Goal: Task Accomplishment & Management: Use online tool/utility

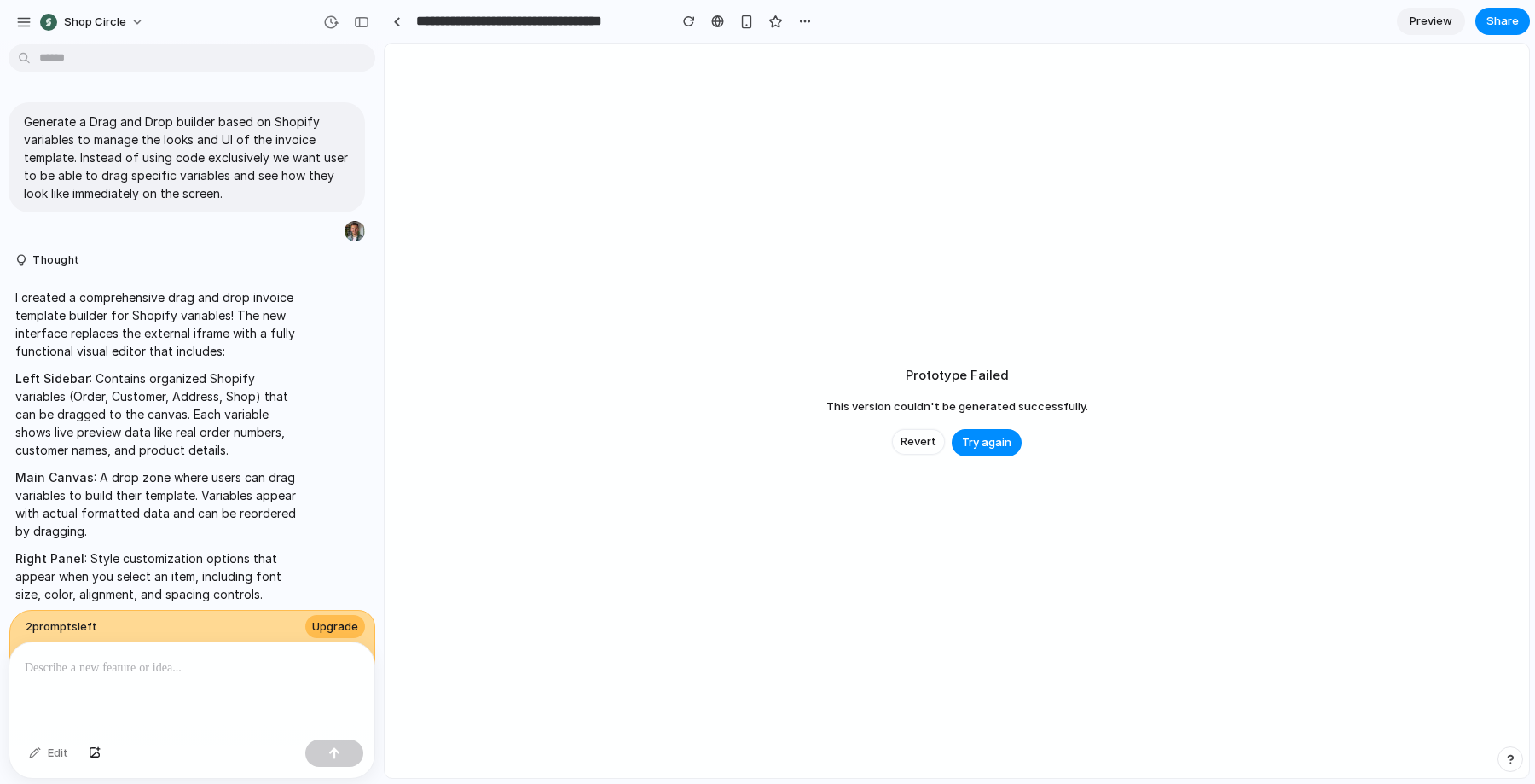
scroll to position [4485, 0]
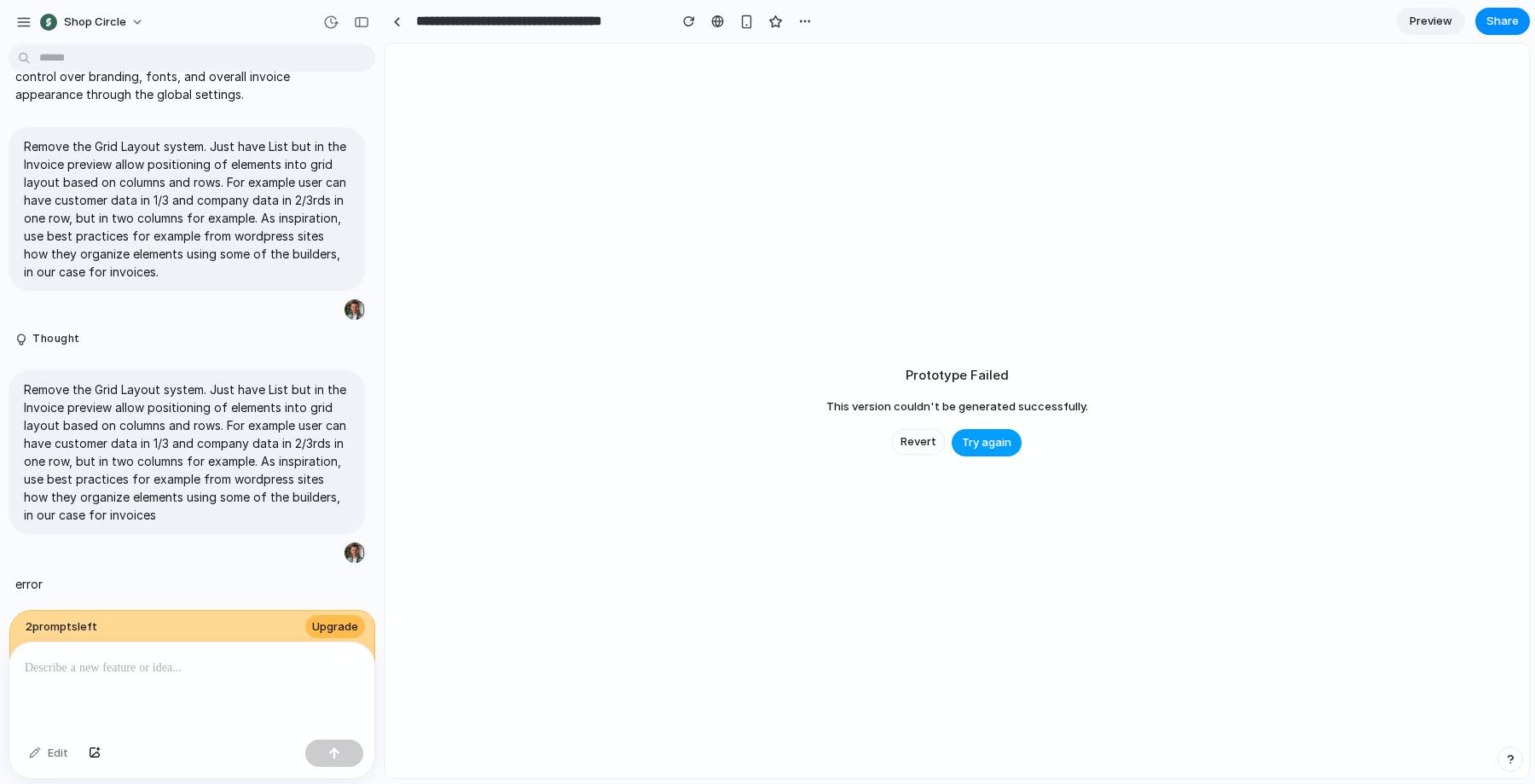
click at [988, 441] on span "Try again" at bounding box center [987, 443] width 50 height 18
click at [916, 446] on span "Revert" at bounding box center [918, 442] width 36 height 18
click at [917, 444] on span "Revert" at bounding box center [918, 442] width 36 height 18
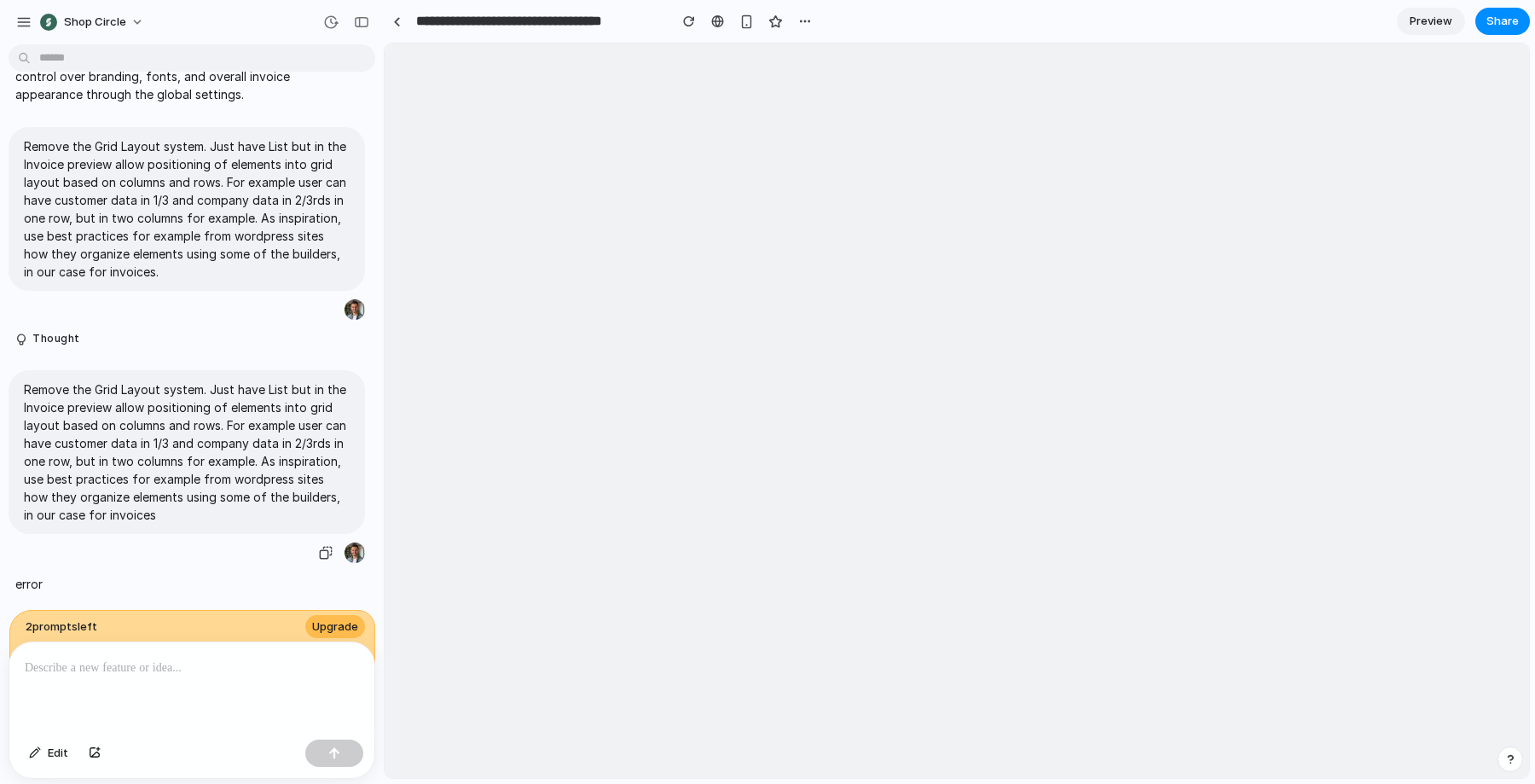
scroll to position [0, 0]
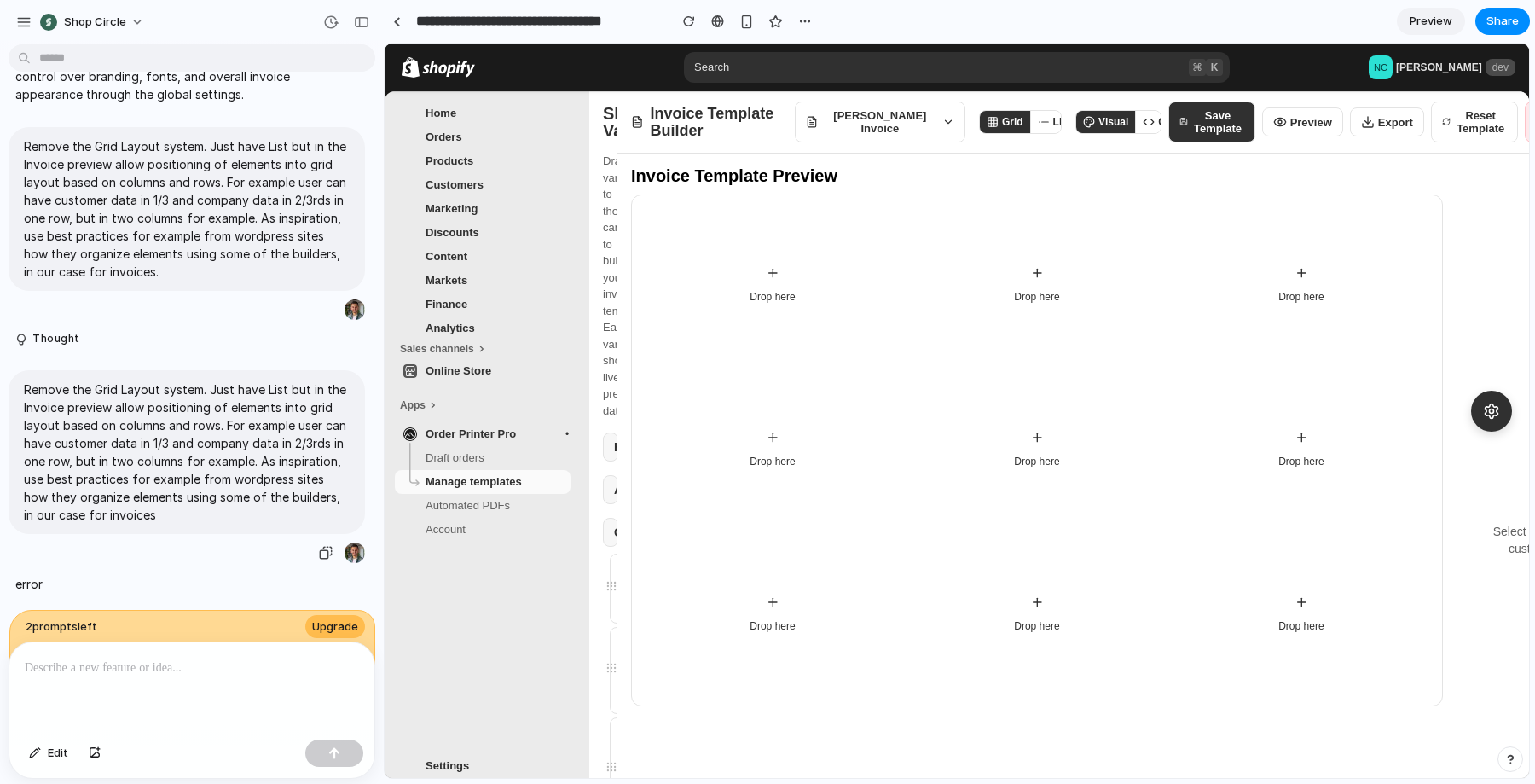
click at [154, 391] on p "Remove the Grid Layout system. Just have List but in the Invoice preview allow …" at bounding box center [187, 452] width 326 height 143
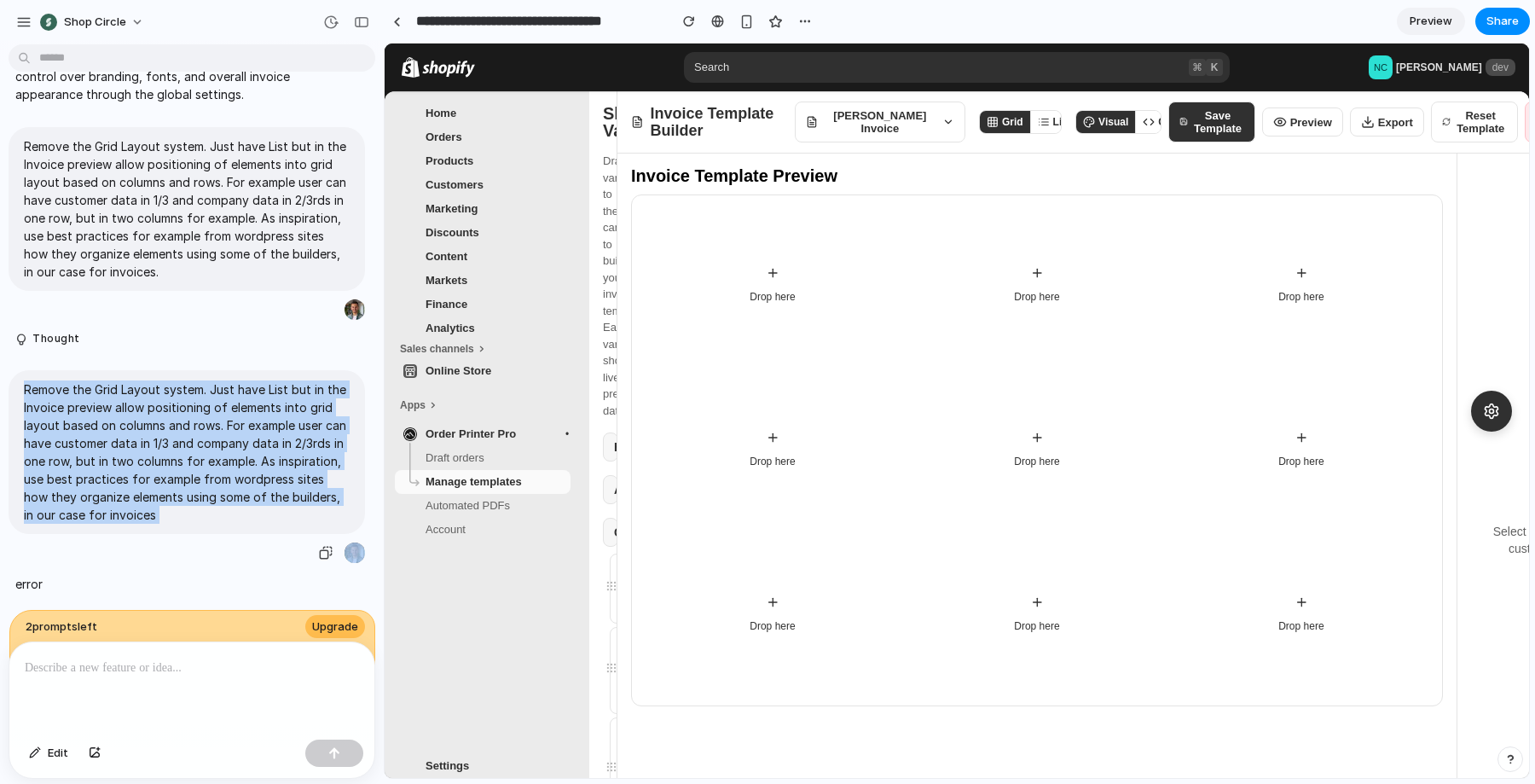
click at [154, 391] on p "Remove the Grid Layout system. Just have List but in the Invoice preview allow …" at bounding box center [187, 452] width 326 height 143
copy div "Remove the Grid Layout system. Just have List but in the Invoice preview allow …"
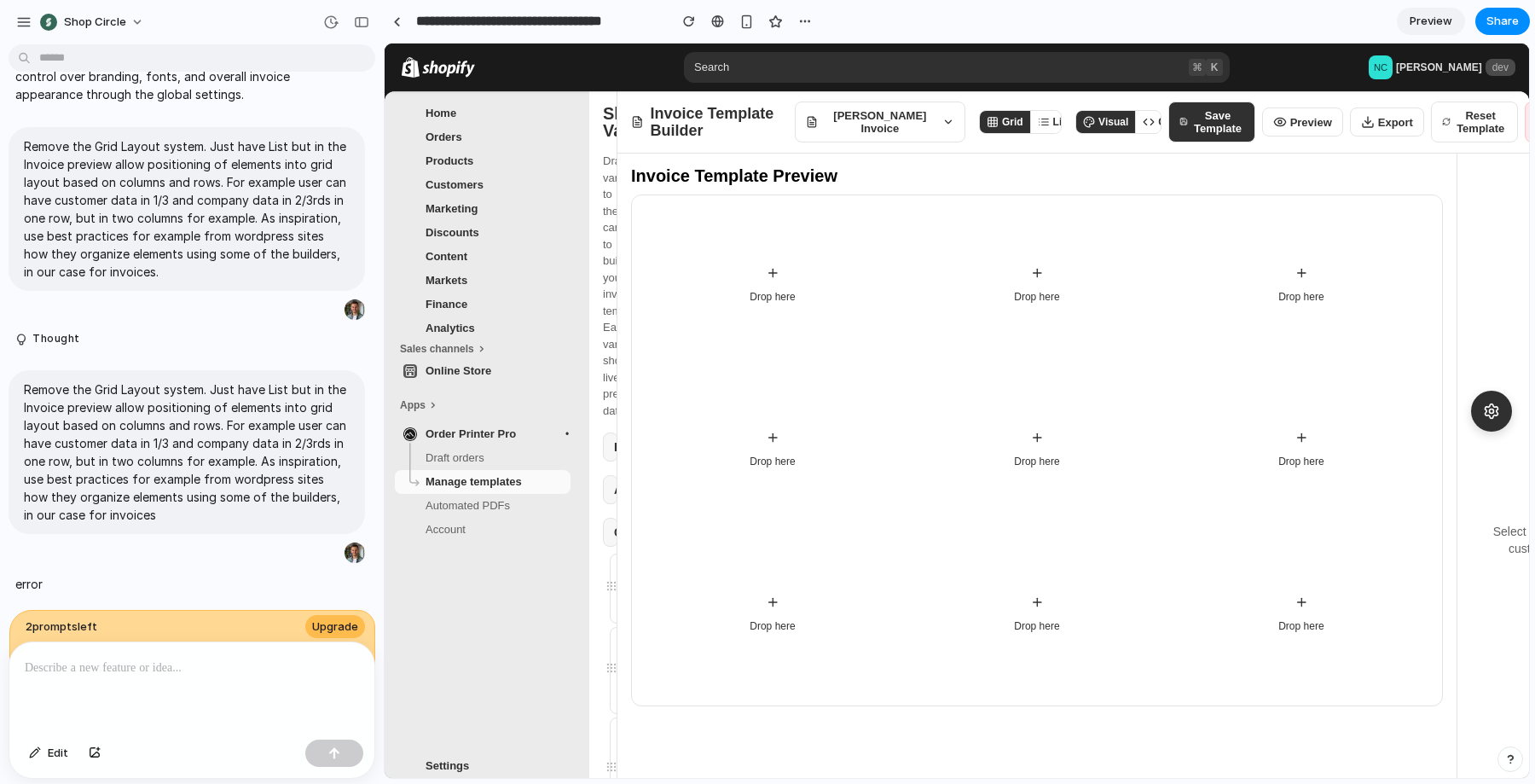
click at [158, 670] on p at bounding box center [191, 667] width 334 height 20
click at [155, 683] on div at bounding box center [192, 687] width 365 height 91
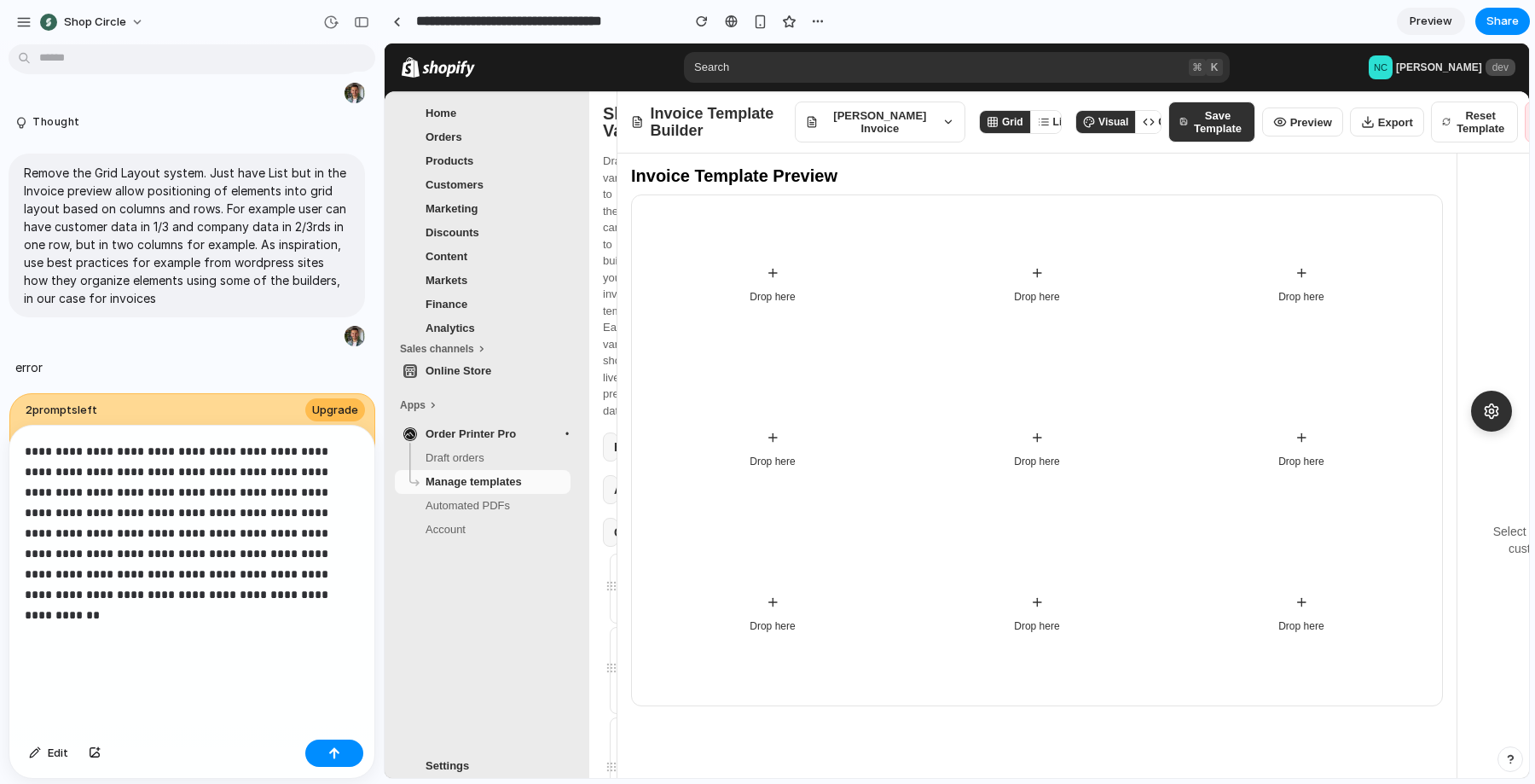
scroll to position [4702, 0]
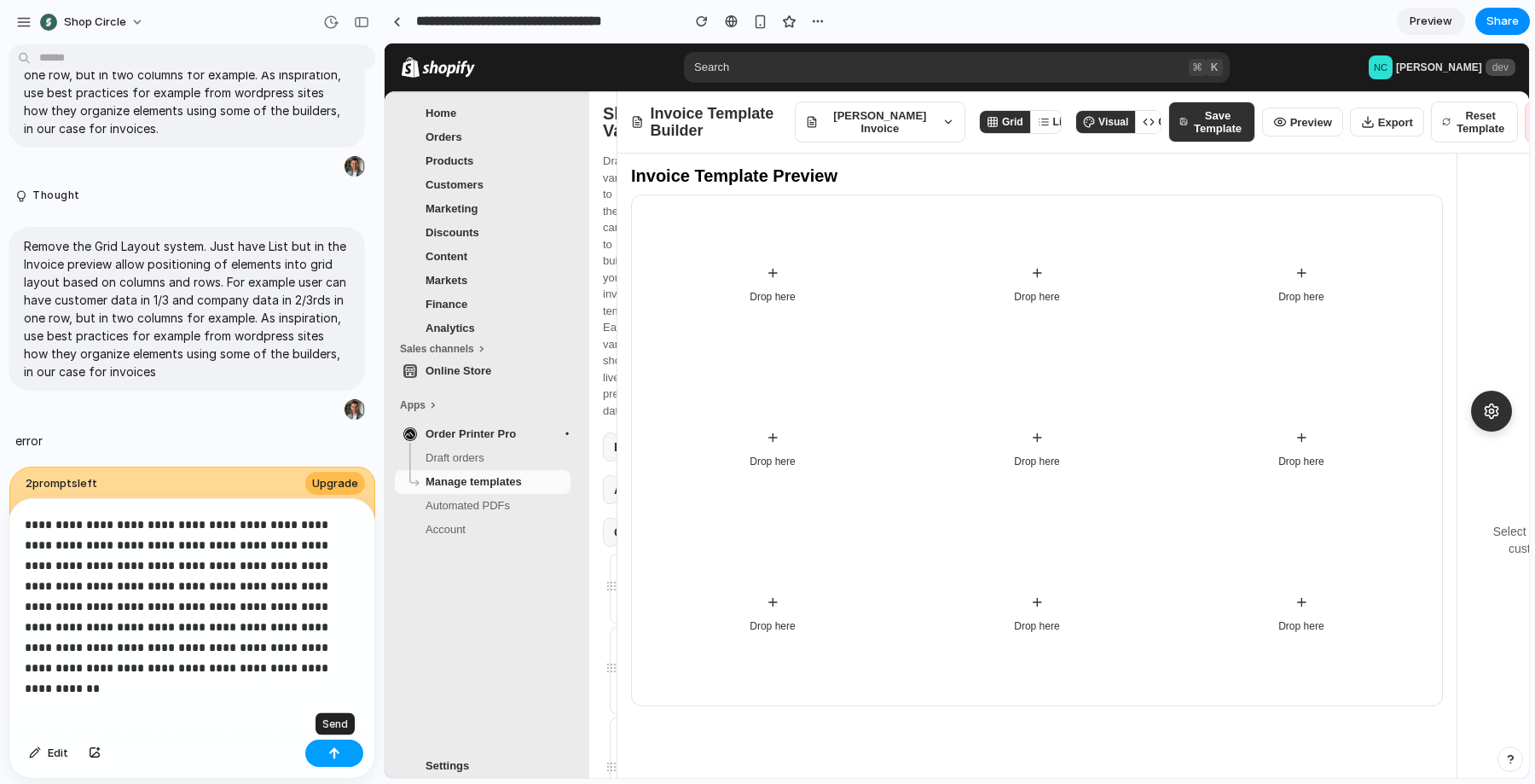
click at [342, 755] on button "button" at bounding box center [334, 753] width 58 height 27
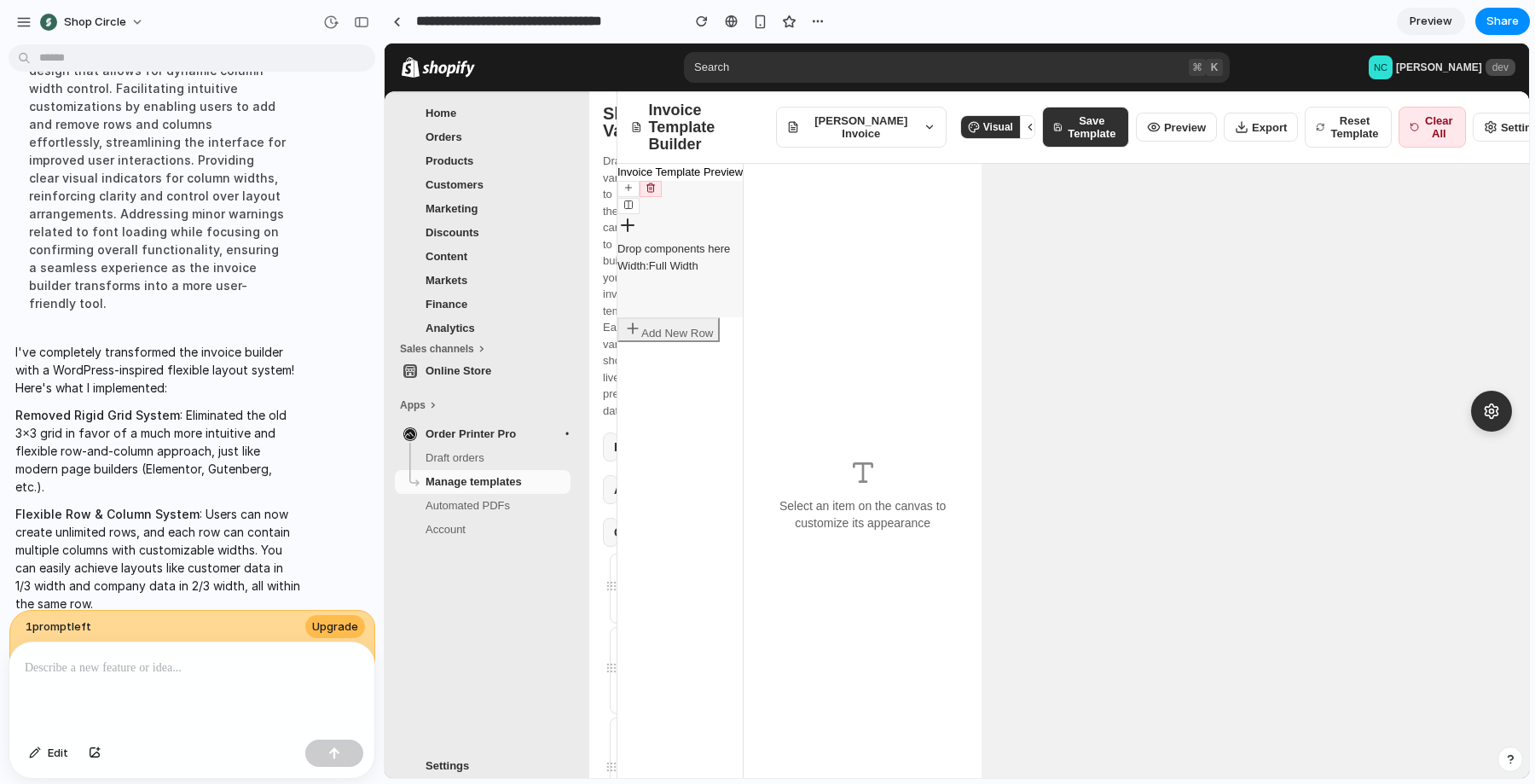
scroll to position [5996, 0]
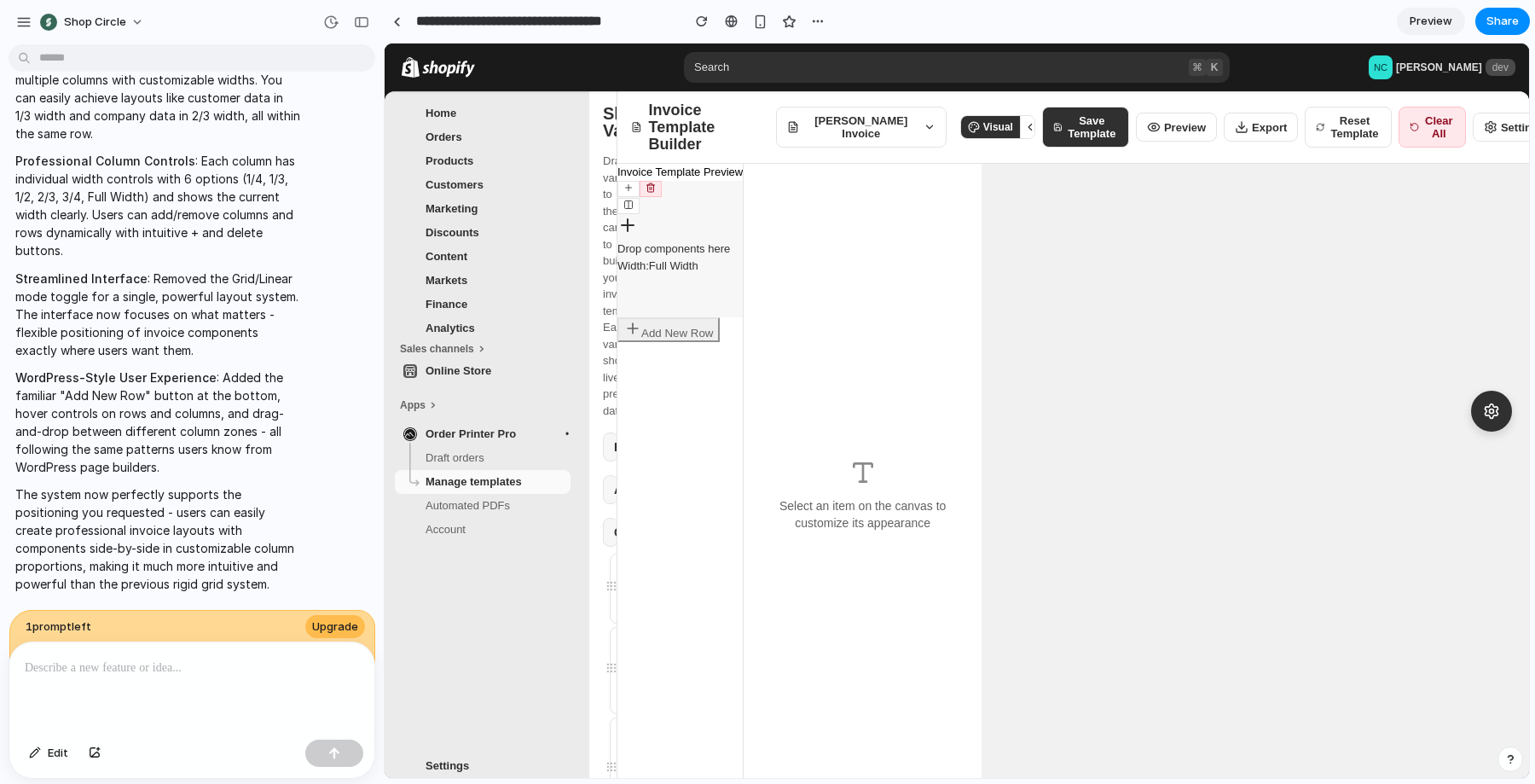
click at [1028, 130] on icon at bounding box center [1033, 127] width 12 height 12
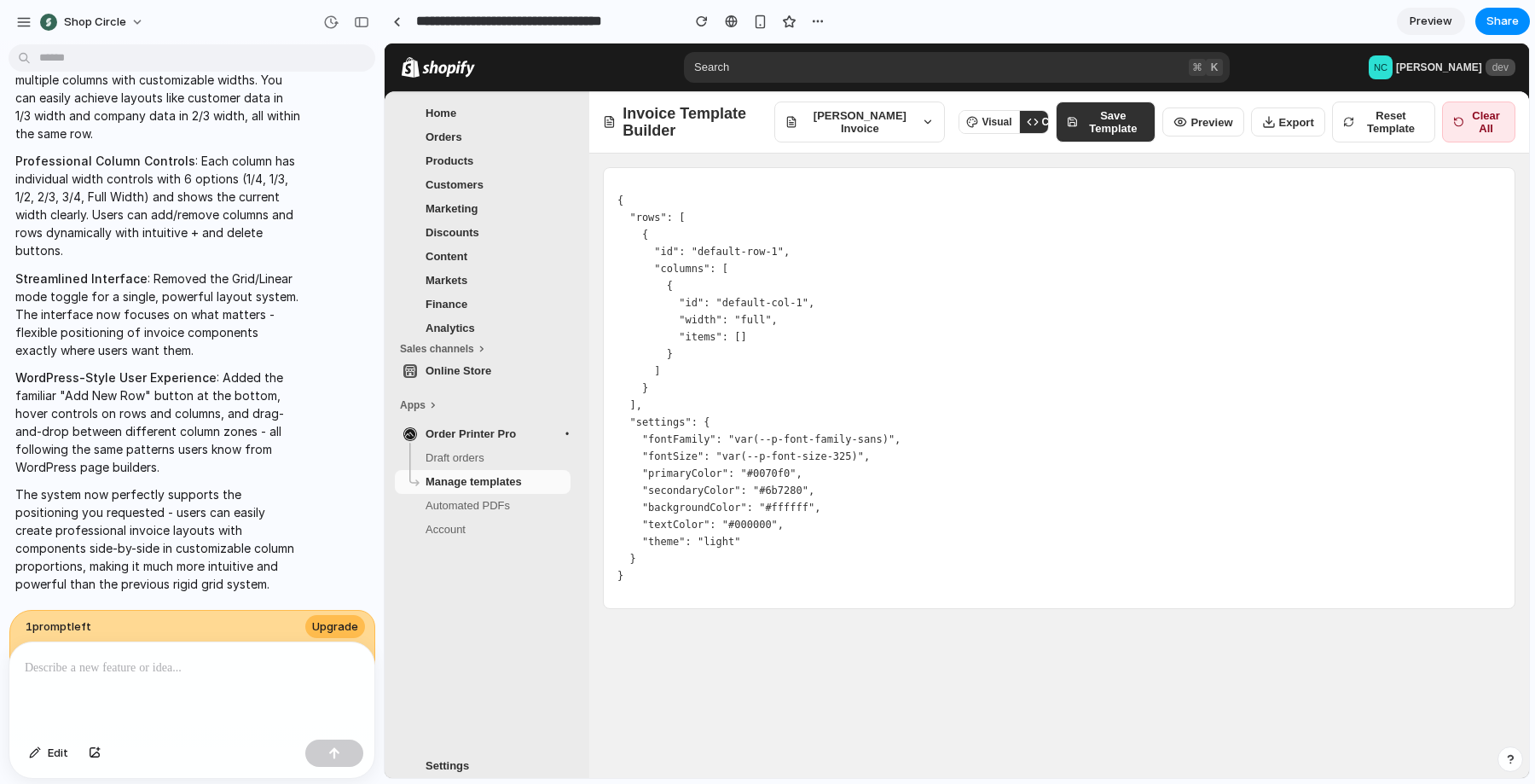
click at [992, 129] on button "Visual" at bounding box center [989, 122] width 58 height 22
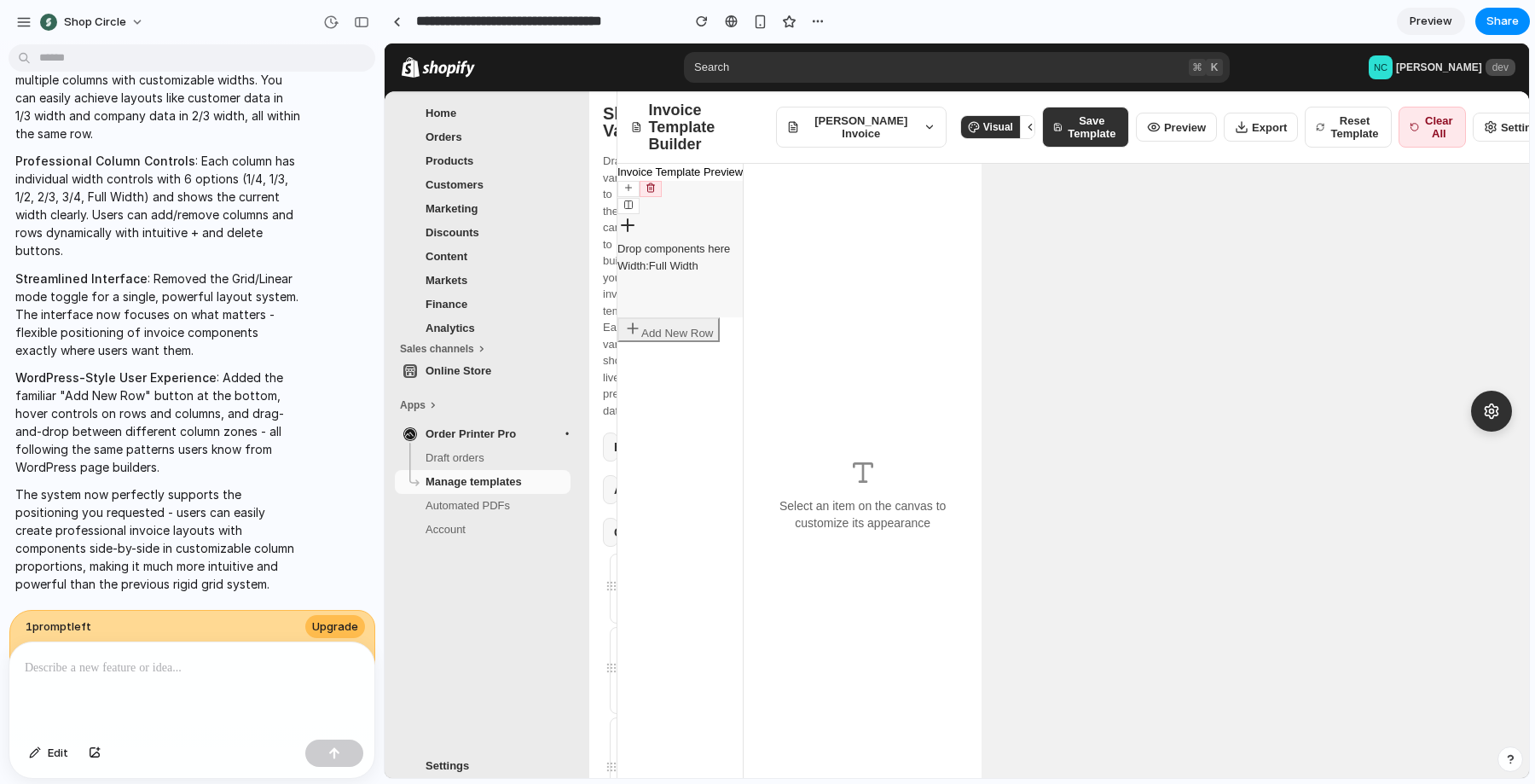
scroll to position [5671, 0]
click at [685, 331] on button "Add New Row" at bounding box center [668, 329] width 102 height 24
click at [628, 340] on icon at bounding box center [628, 341] width 11 height 11
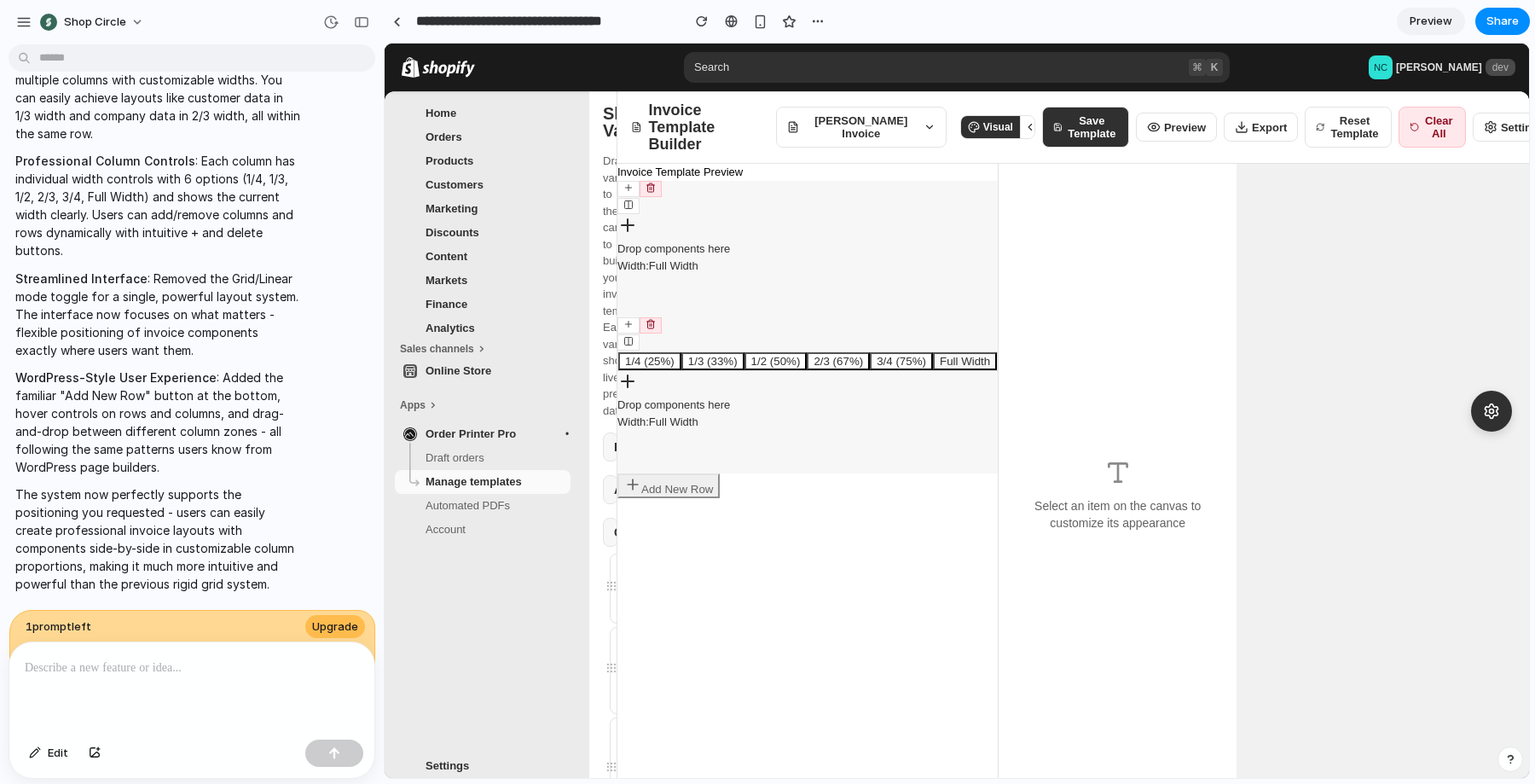
click at [629, 324] on icon at bounding box center [629, 324] width 6 height 0
click at [731, 361] on button "1/3 (33%)" at bounding box center [713, 361] width 63 height 18
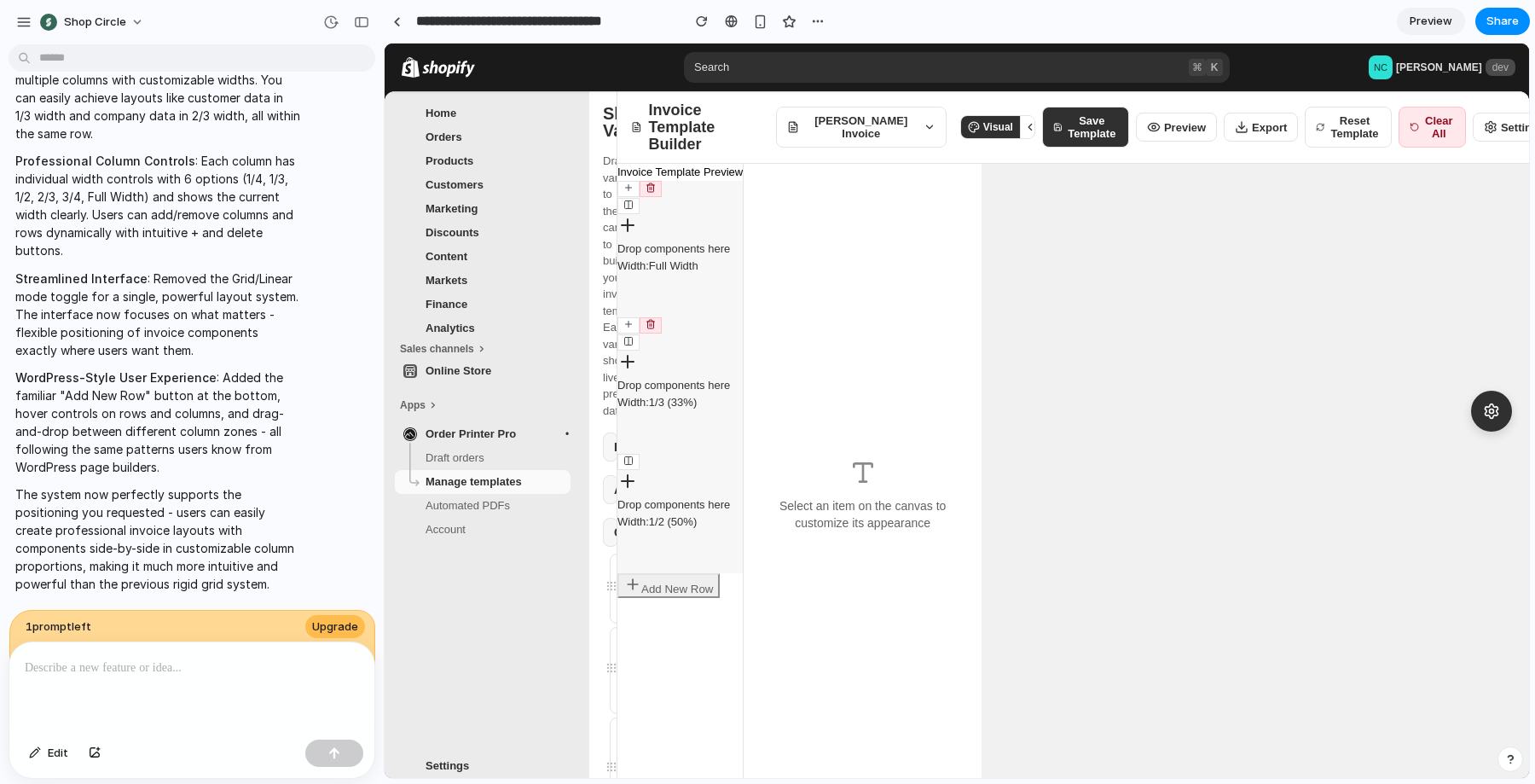
click at [859, 435] on div "Select an item on the canvas to customize its appearance" at bounding box center [862, 495] width 239 height 662
click at [626, 191] on icon at bounding box center [628, 187] width 11 height 11
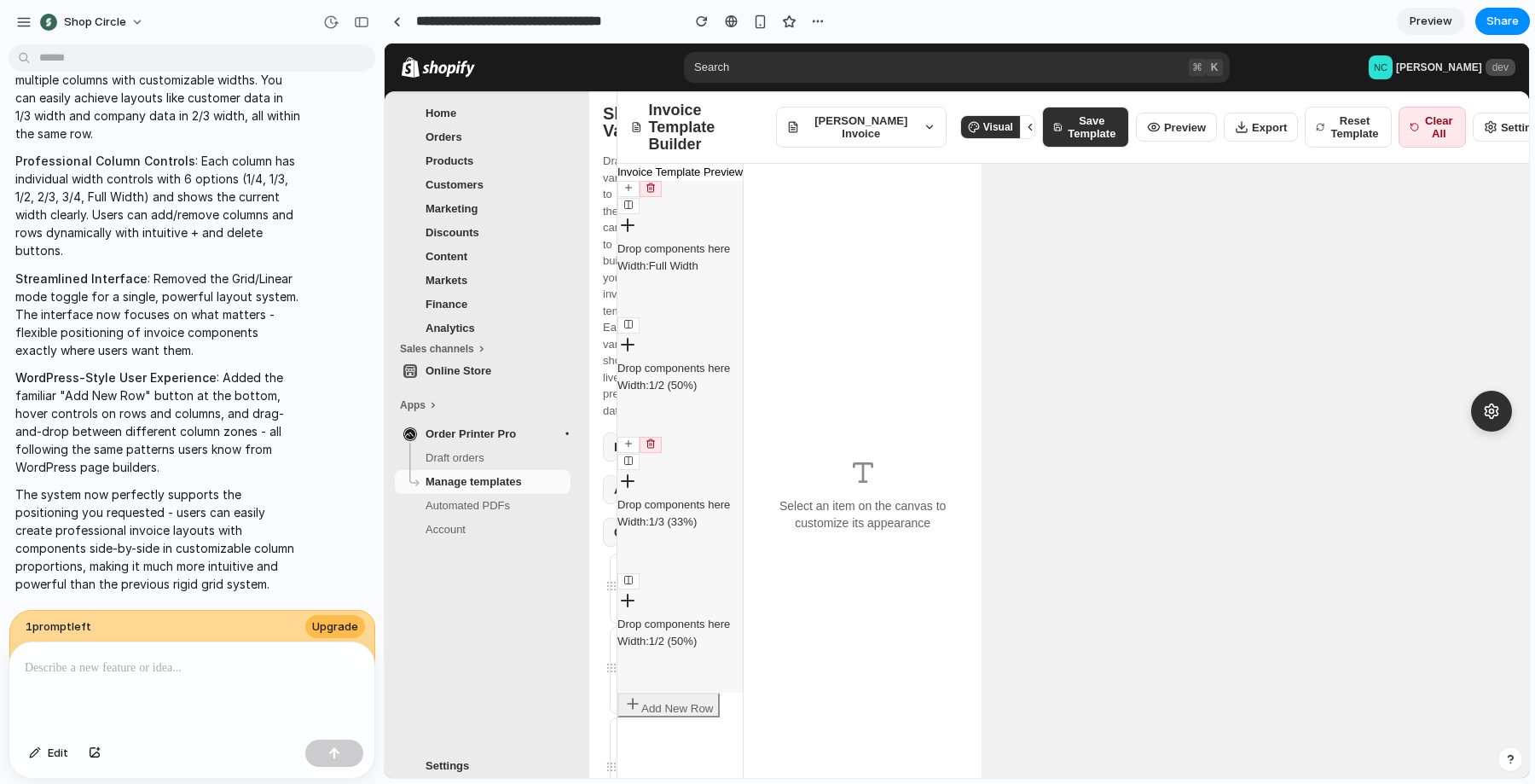
drag, startPoint x: 626, startPoint y: 337, endPoint x: 687, endPoint y: 335, distance: 61.0
click at [687, 335] on div "Drop components here Width: 1/2 (50%)" at bounding box center [680, 363] width 126 height 59
click at [638, 333] on button at bounding box center [628, 325] width 22 height 17
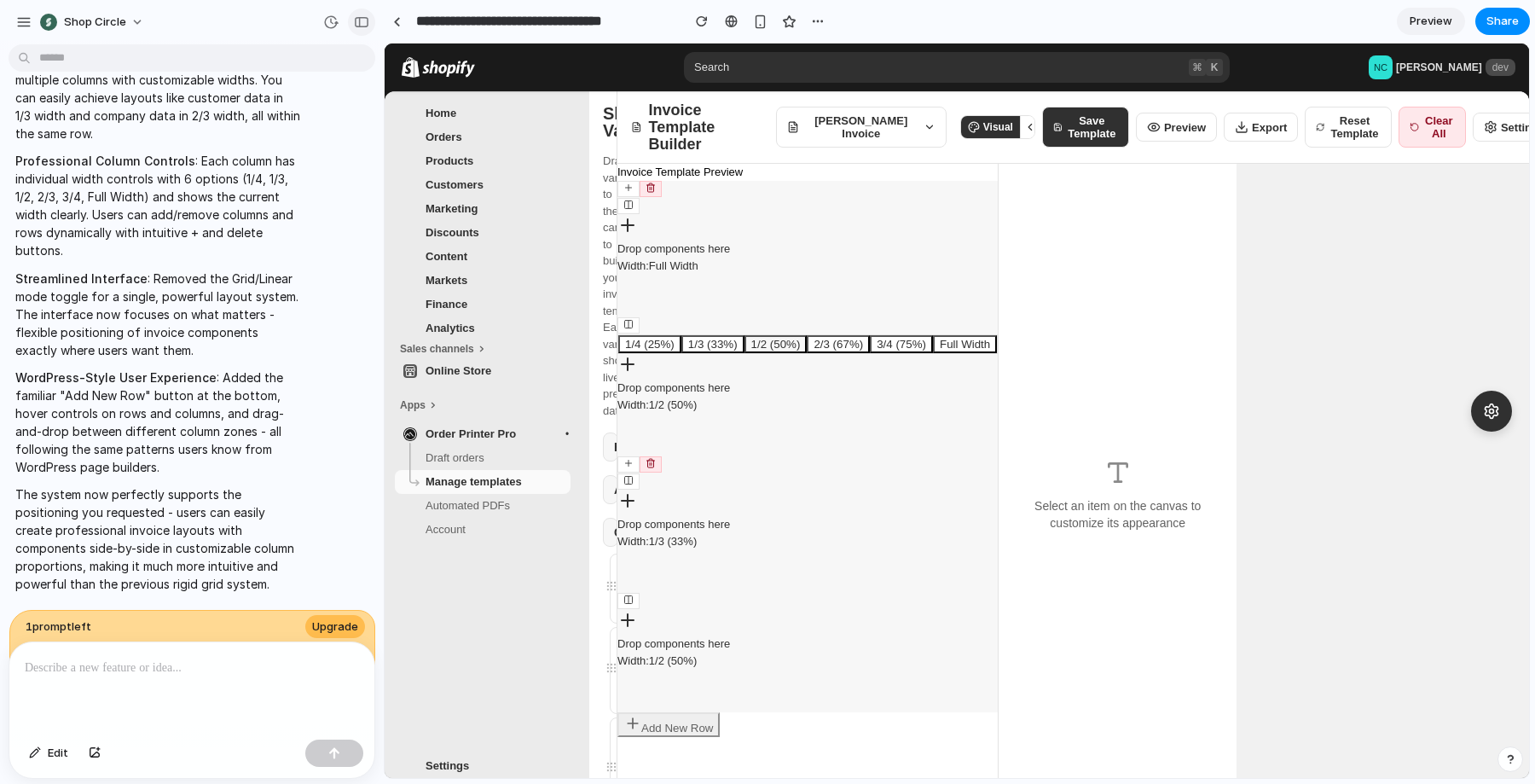
click at [360, 31] on button "button" at bounding box center [361, 22] width 27 height 27
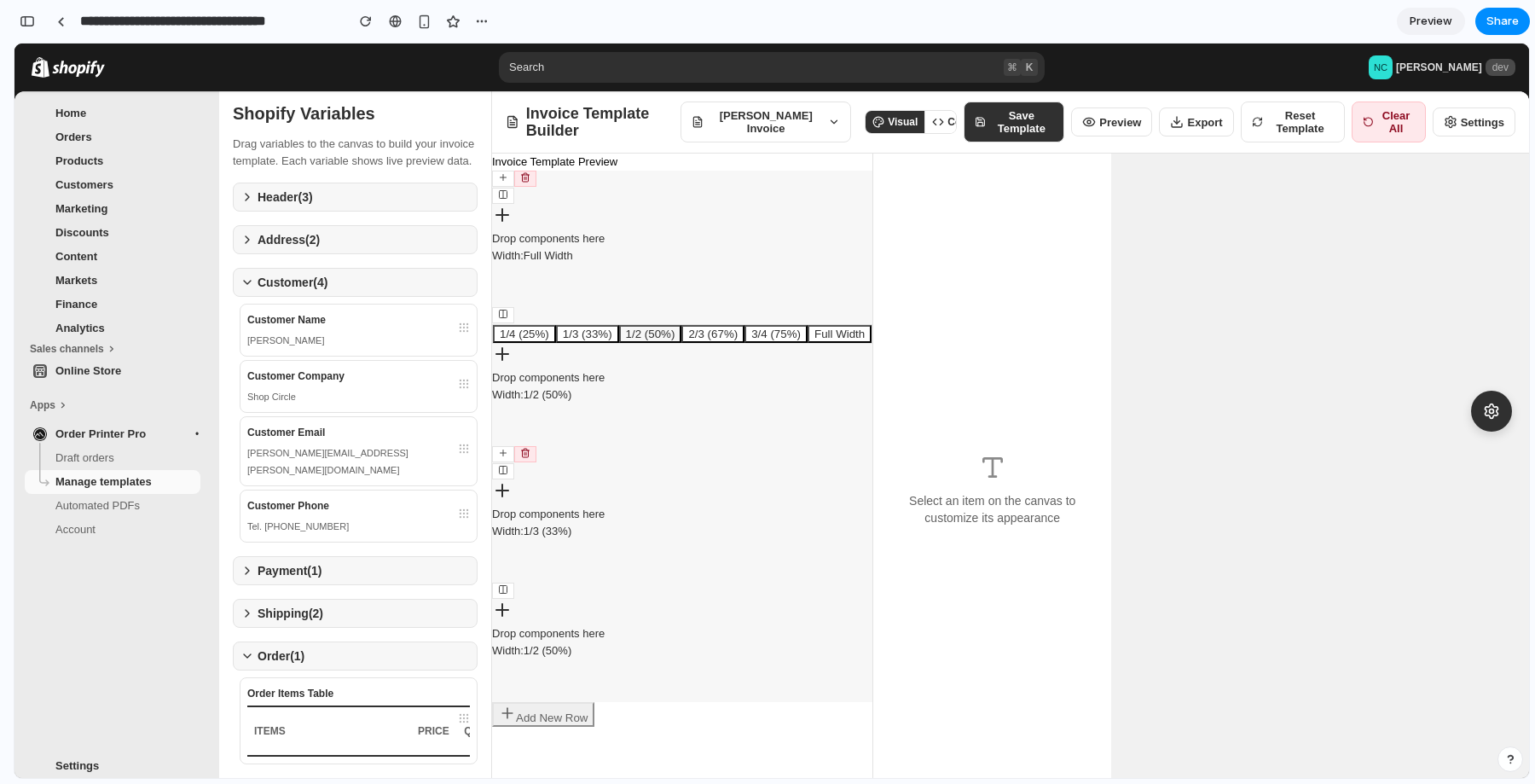
scroll to position [10244, 0]
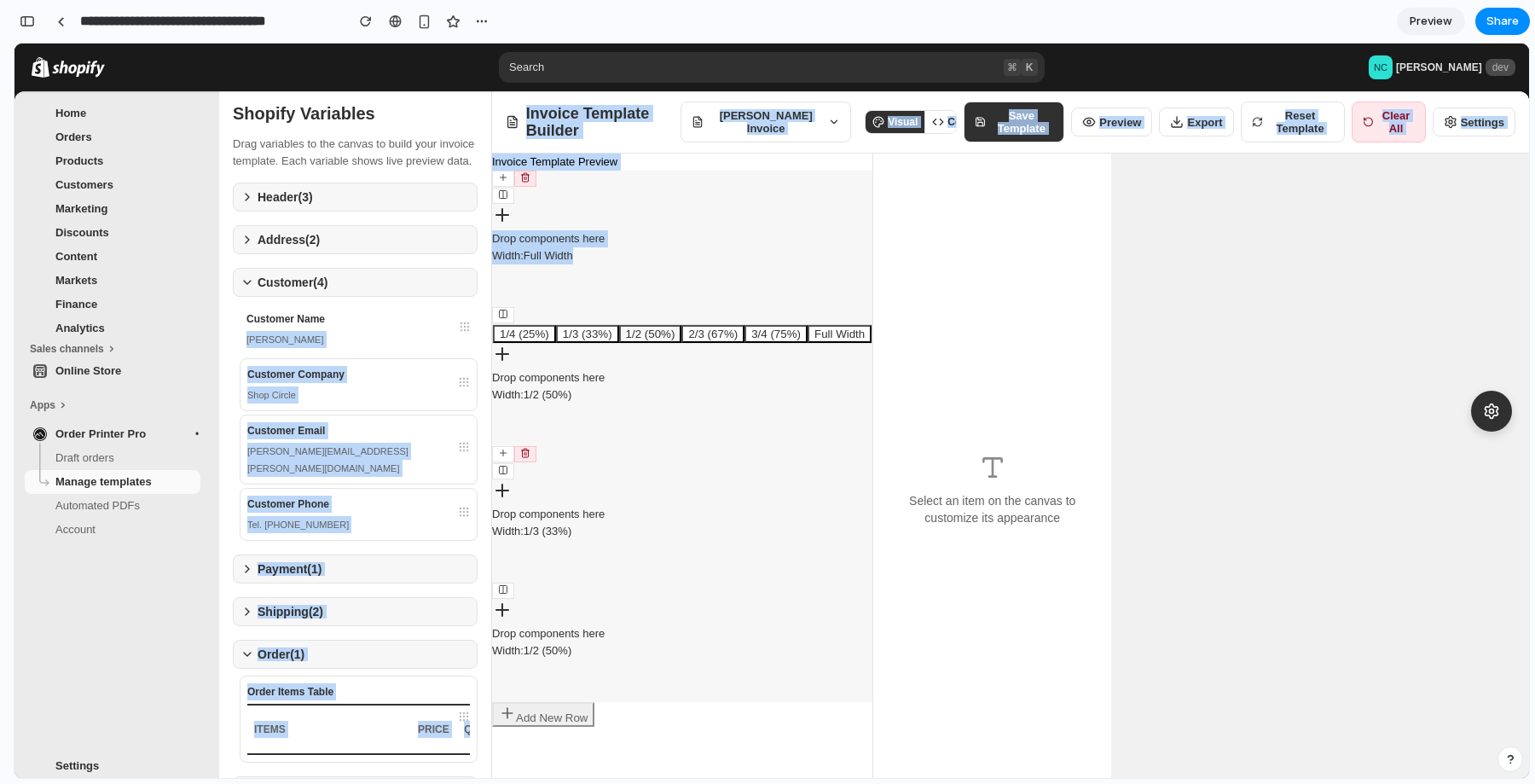
drag, startPoint x: 424, startPoint y: 347, endPoint x: 635, endPoint y: 318, distance: 213.0
click at [635, 318] on div "Shopify Variables Drag variables to the canvas to build your invoice template. …" at bounding box center [874, 459] width 1310 height 734
click at [428, 348] on div "[PERSON_NAME]" at bounding box center [358, 340] width 224 height 18
drag, startPoint x: 466, startPoint y: 357, endPoint x: 564, endPoint y: 239, distance: 153.4
click at [564, 239] on div "Shopify Variables Drag variables to the canvas to build your invoice template. …" at bounding box center [874, 459] width 1310 height 734
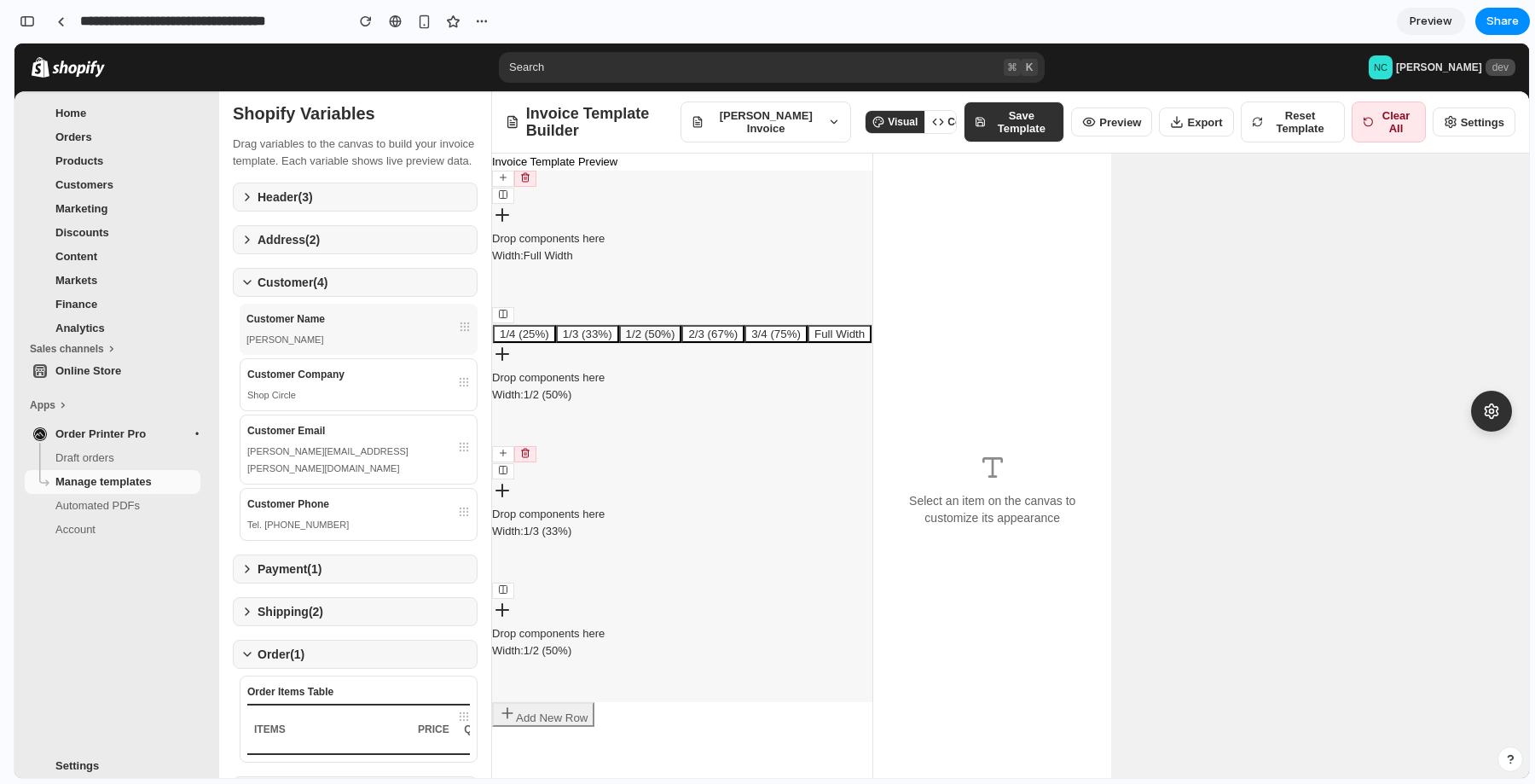
click at [391, 348] on div "[PERSON_NAME]" at bounding box center [358, 340] width 224 height 18
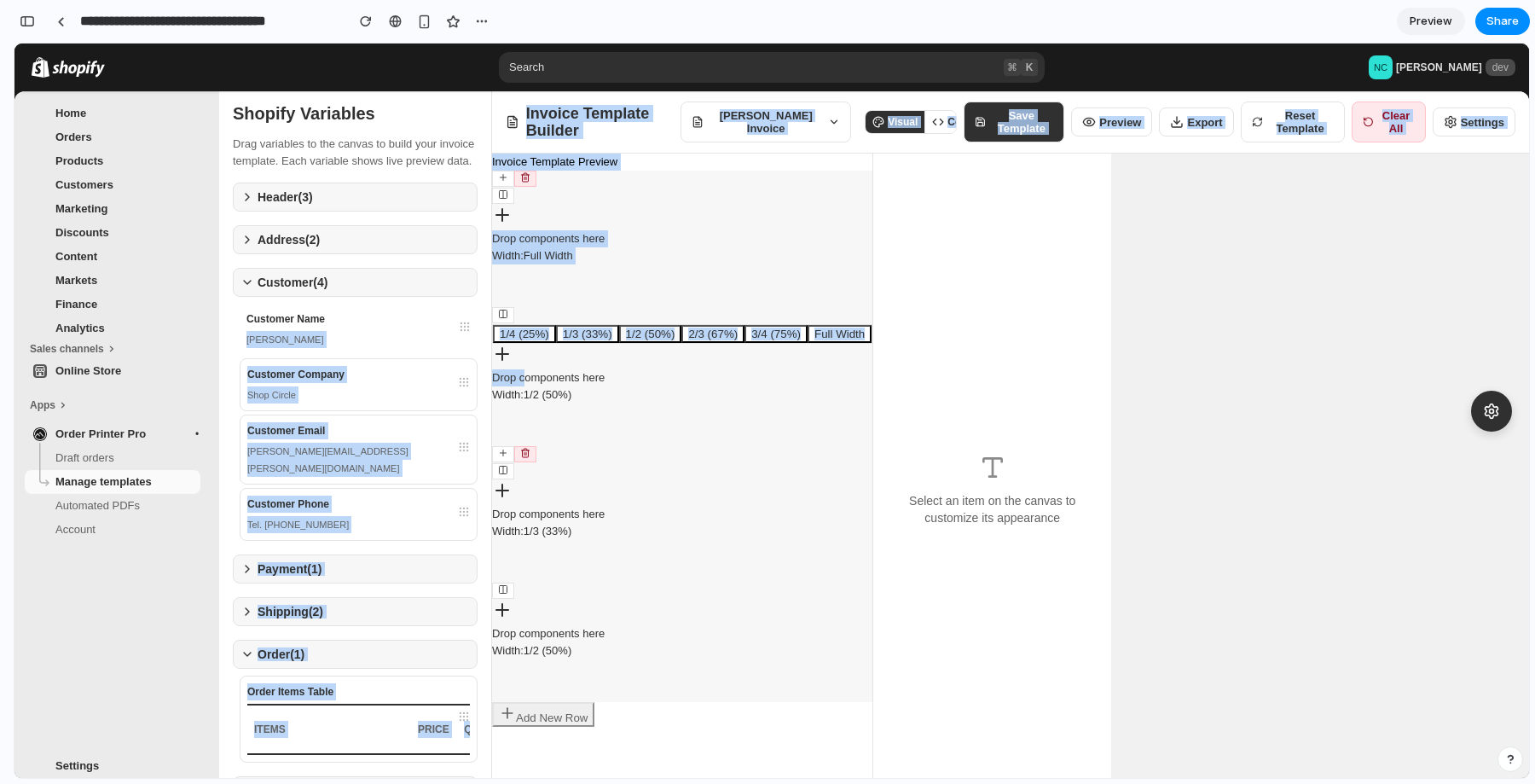
drag, startPoint x: 331, startPoint y: 347, endPoint x: 531, endPoint y: 378, distance: 202.4
click at [531, 381] on div "Shopify Variables Drag variables to the canvas to build your invoice template. …" at bounding box center [874, 459] width 1310 height 734
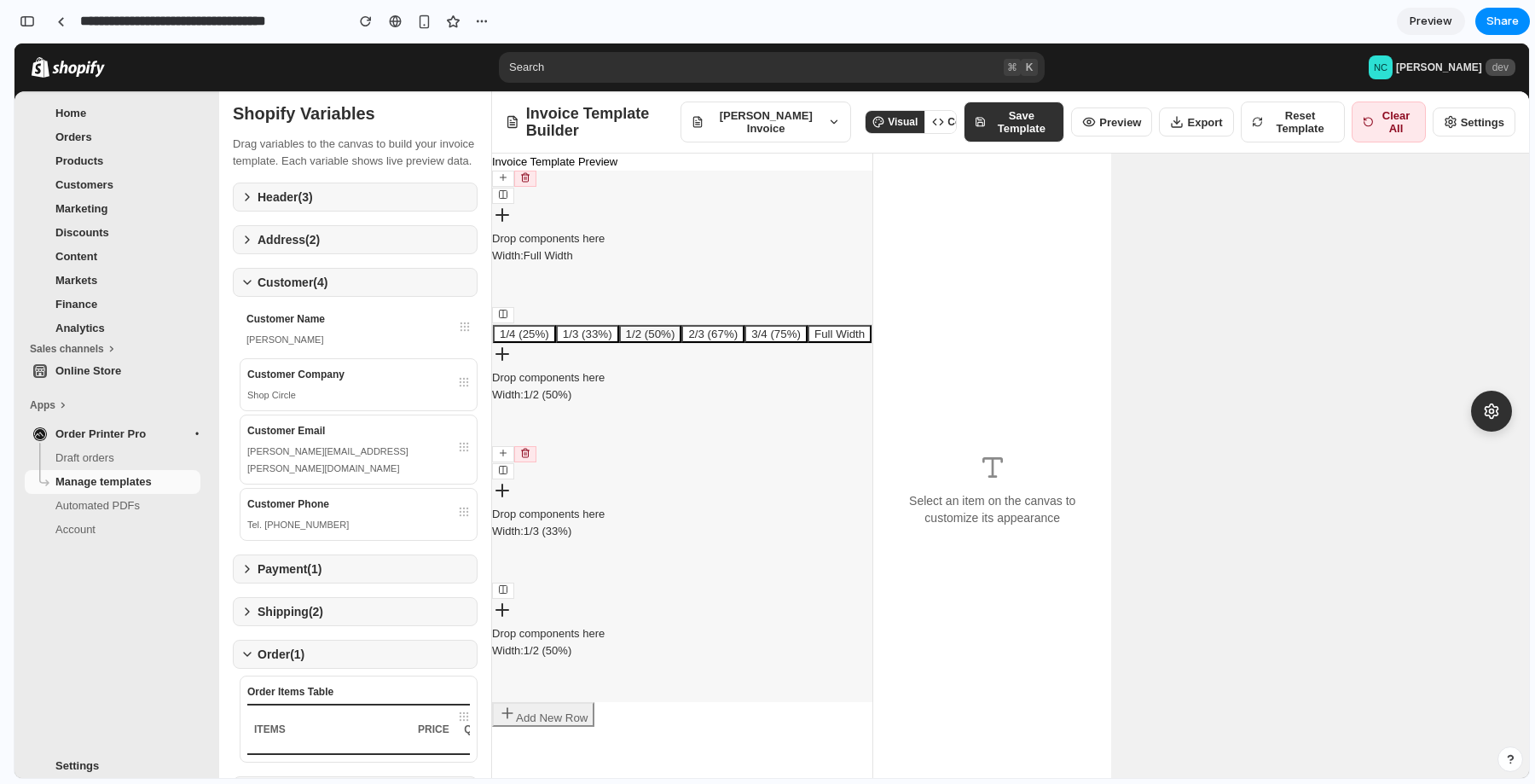
click at [530, 378] on div "Drop components here" at bounding box center [682, 378] width 381 height 18
click at [1458, 120] on button "Settings" at bounding box center [1474, 122] width 83 height 29
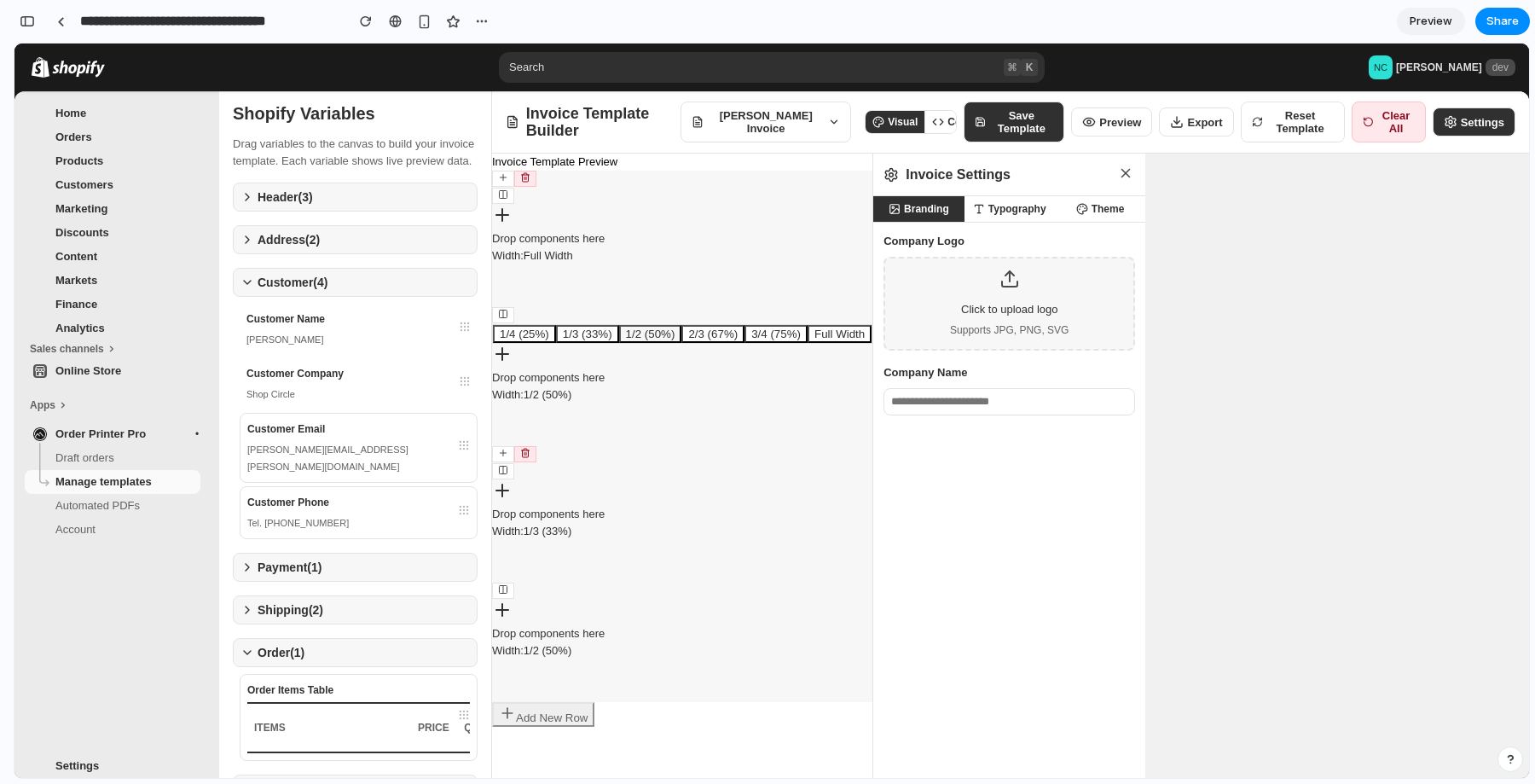
click at [1030, 213] on button "Typography" at bounding box center [1009, 208] width 91 height 25
select select "**********"
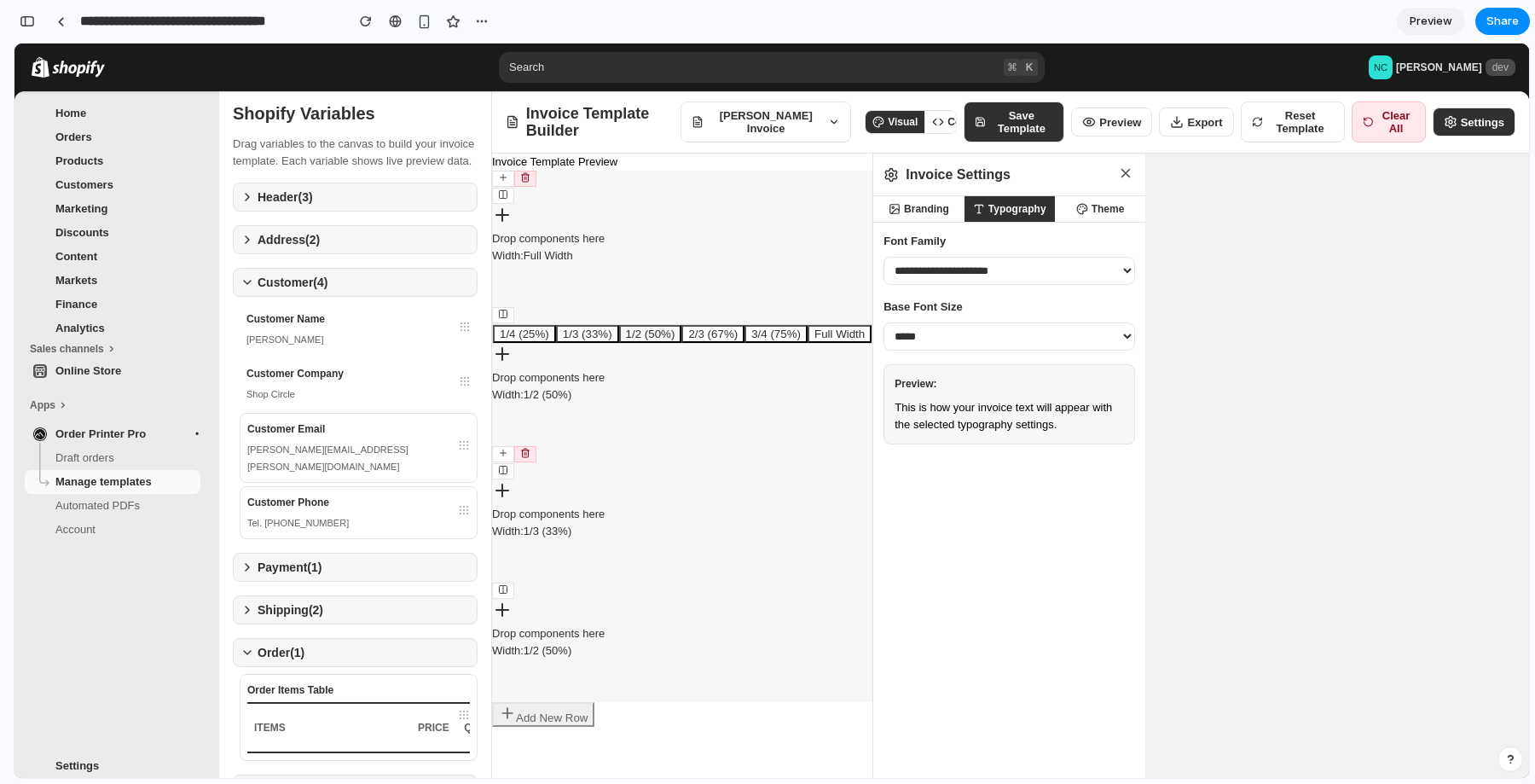
drag, startPoint x: 321, startPoint y: 300, endPoint x: 530, endPoint y: 361, distance: 217.7
click at [529, 361] on div "Shopify Variables Drag variables to the canvas to build your invoice template. …" at bounding box center [874, 459] width 1310 height 734
click at [509, 474] on button at bounding box center [503, 470] width 22 height 17
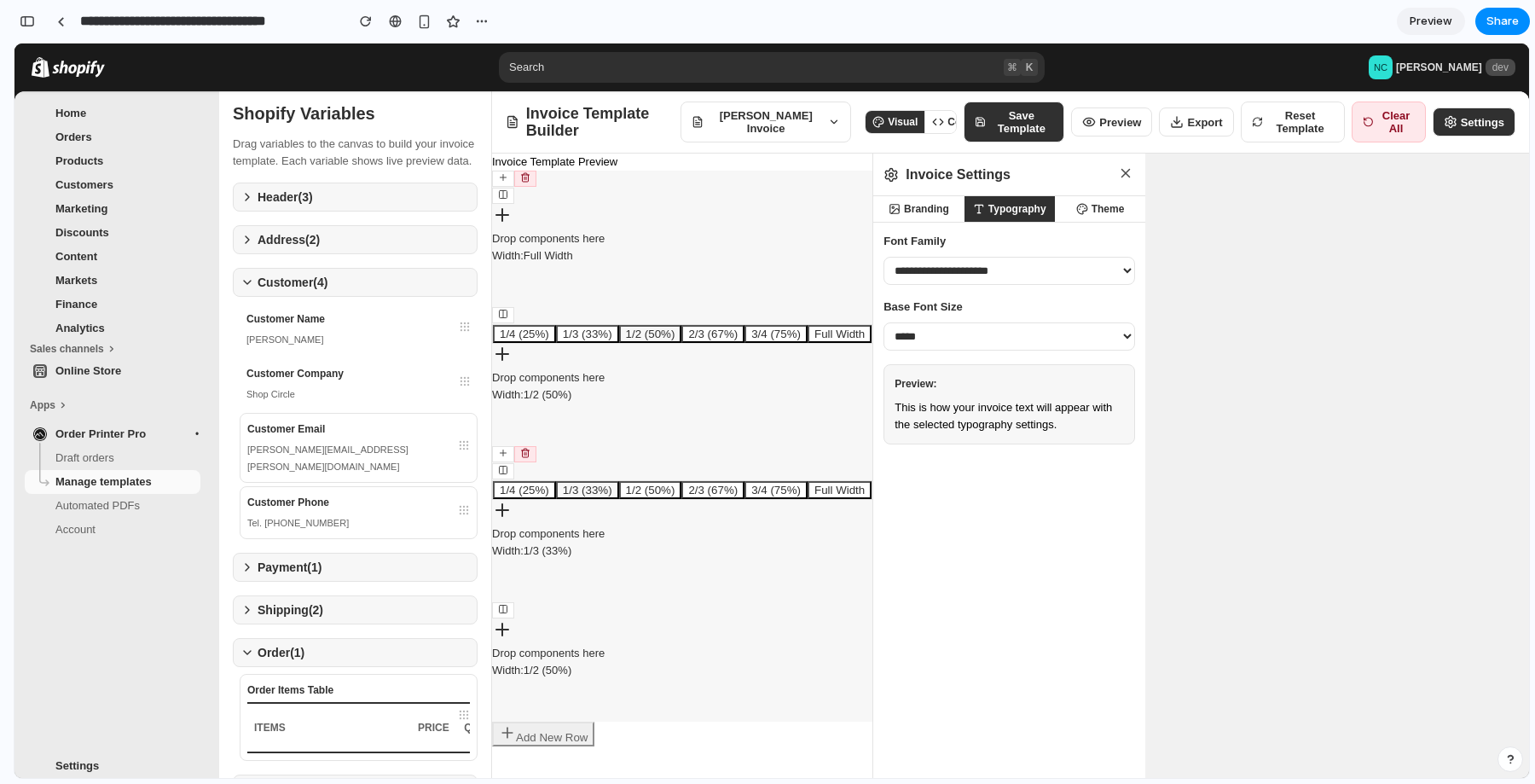
click at [505, 474] on icon at bounding box center [503, 469] width 11 height 11
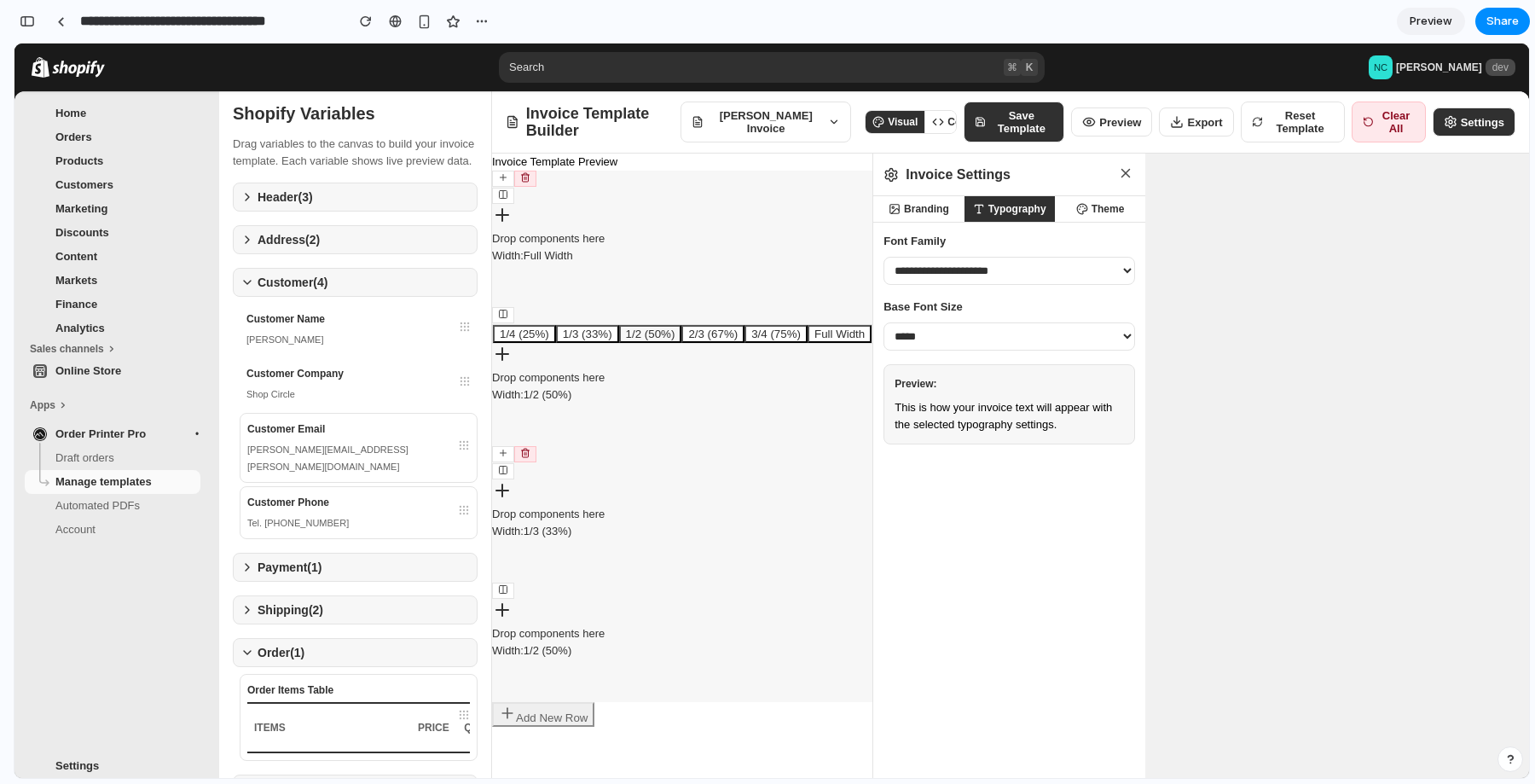
click at [506, 469] on rect at bounding box center [504, 470] width 8 height 8
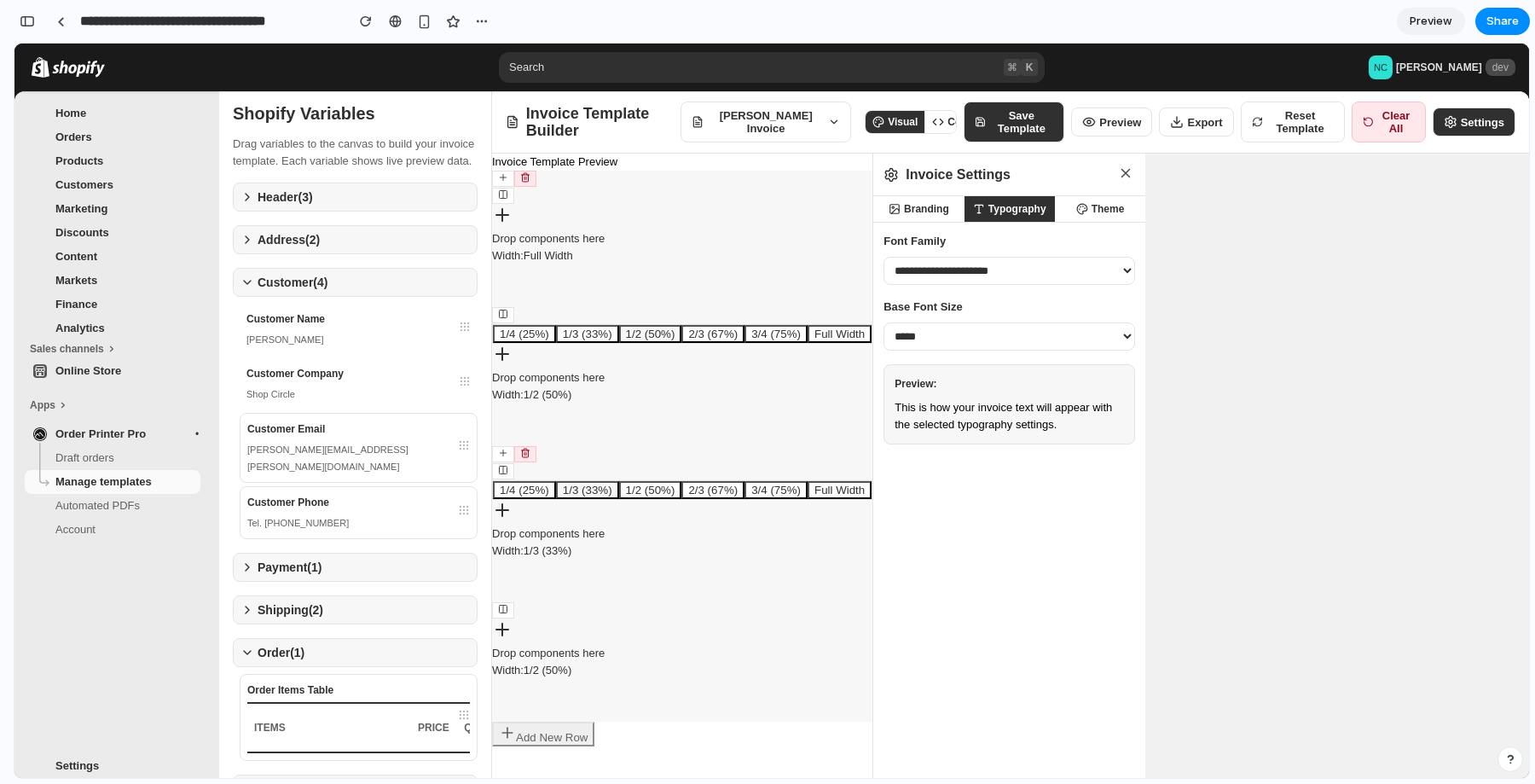
click at [606, 487] on button "1/3 (33%)" at bounding box center [587, 490] width 63 height 18
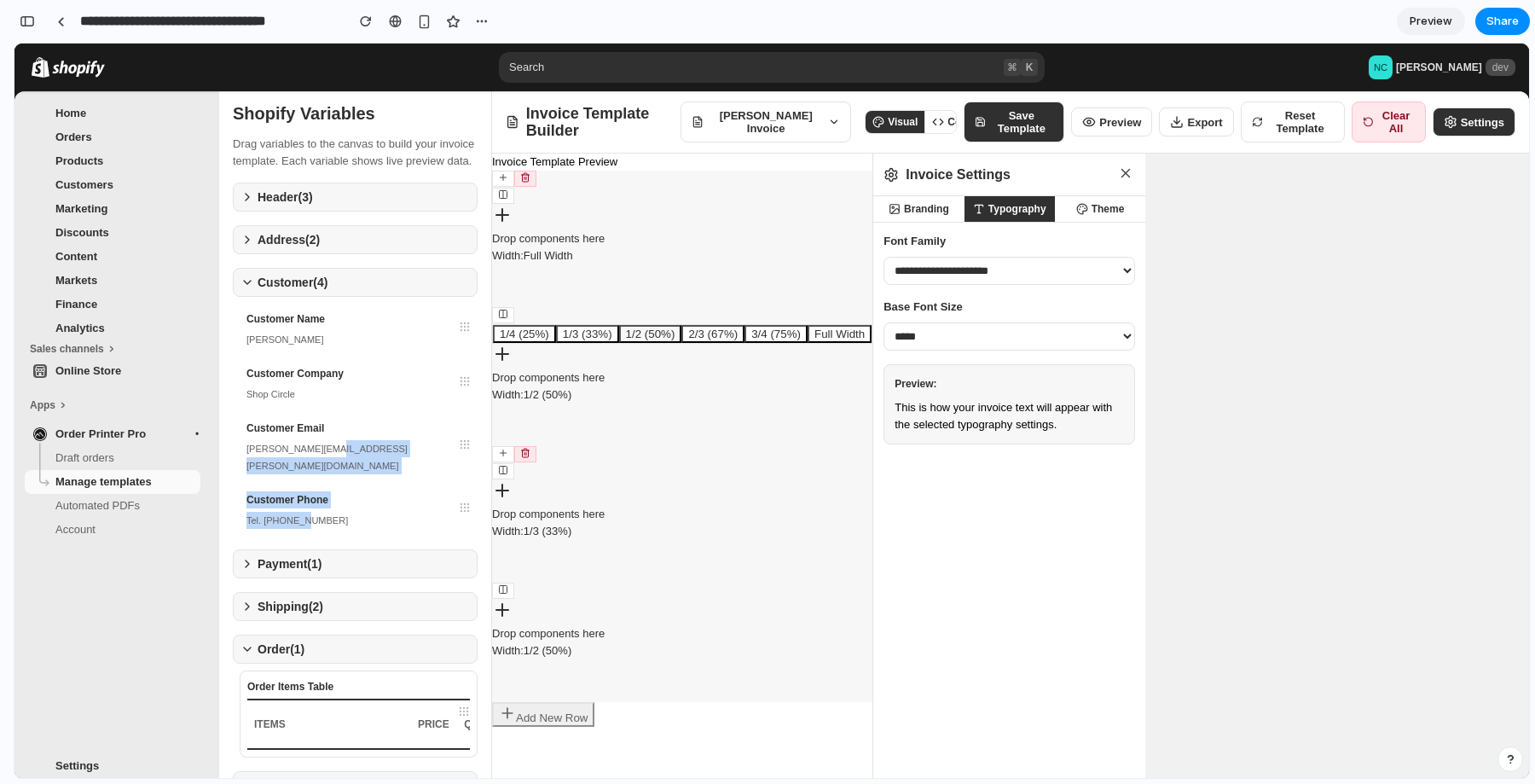
drag, startPoint x: 332, startPoint y: 470, endPoint x: 478, endPoint y: 526, distance: 156.4
click at [478, 526] on div "Shopify Variables Drag variables to the canvas to build your invoice template. …" at bounding box center [356, 459] width 273 height 734
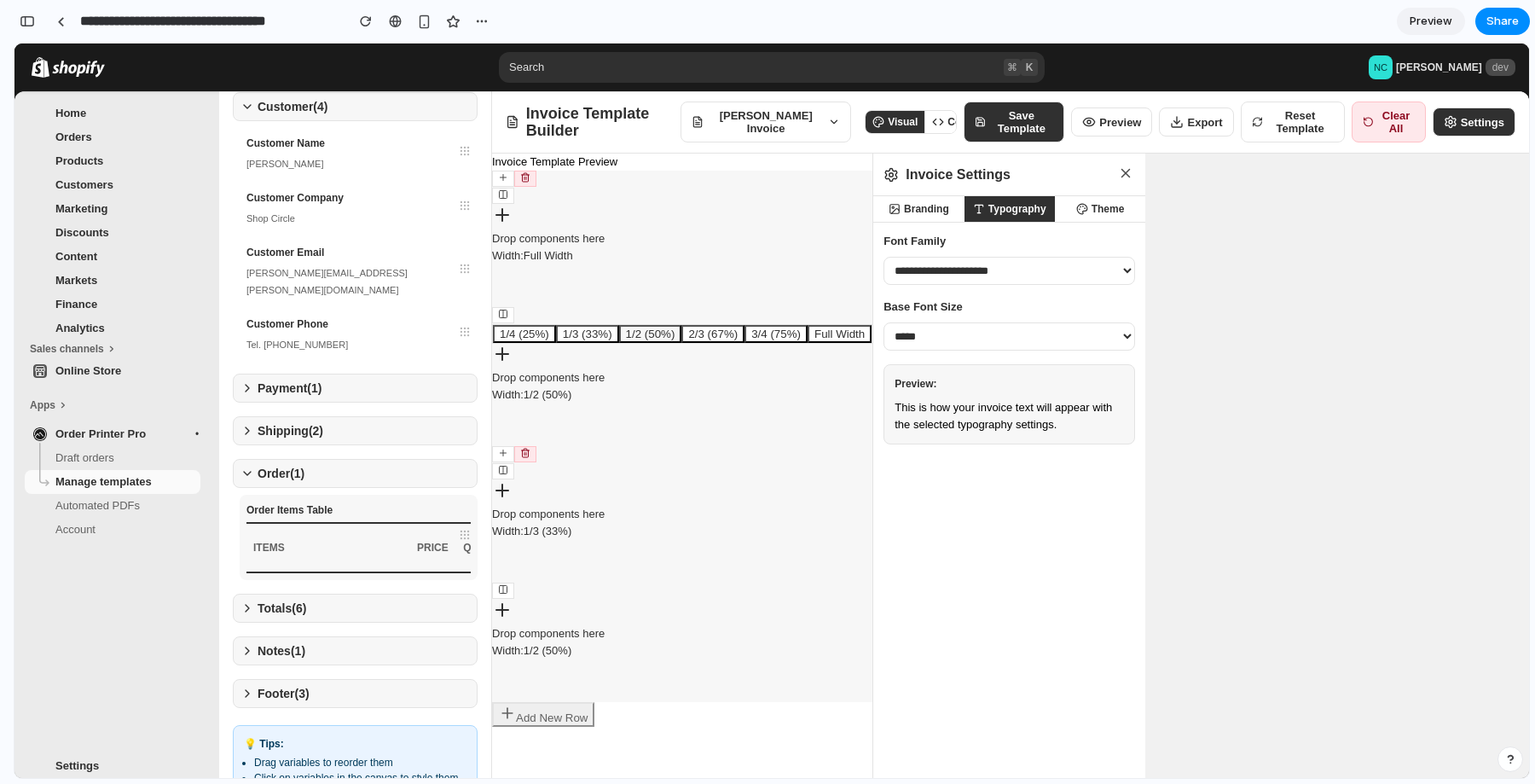
click at [354, 502] on div "Order Items Table" at bounding box center [358, 510] width 224 height 18
click at [355, 459] on button "Order ( 1 )" at bounding box center [355, 473] width 244 height 29
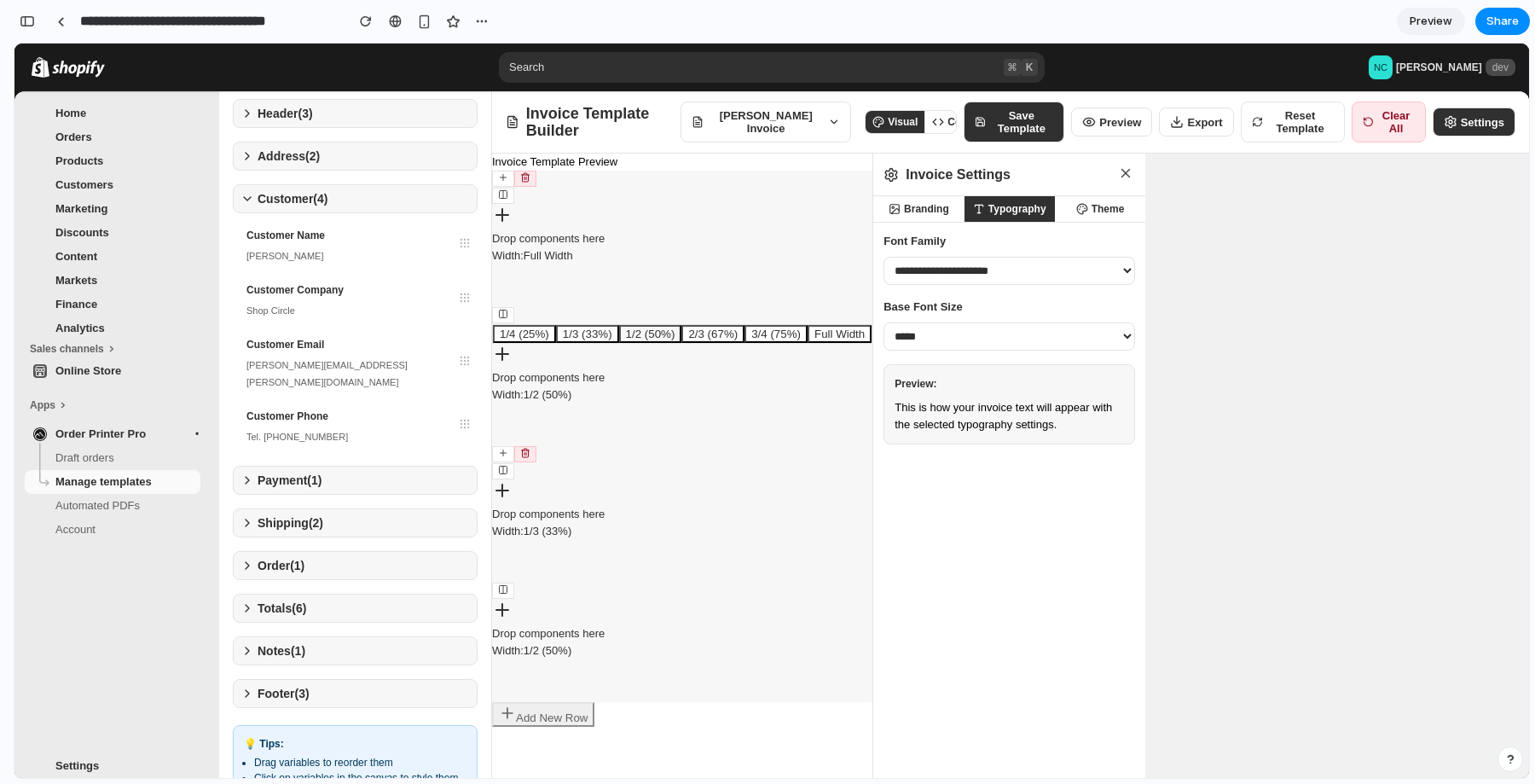
click at [505, 176] on icon at bounding box center [503, 177] width 11 height 11
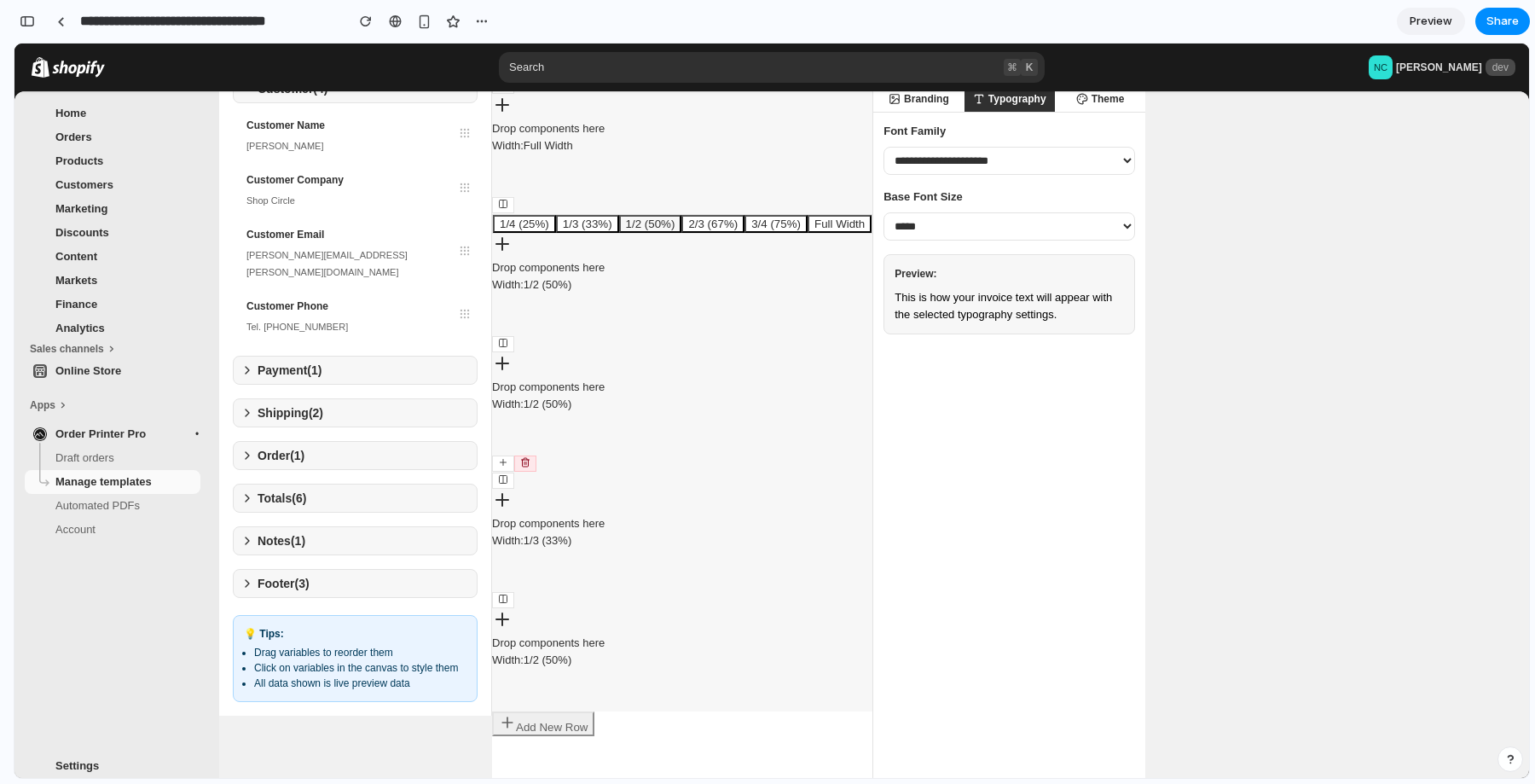
scroll to position [0, 0]
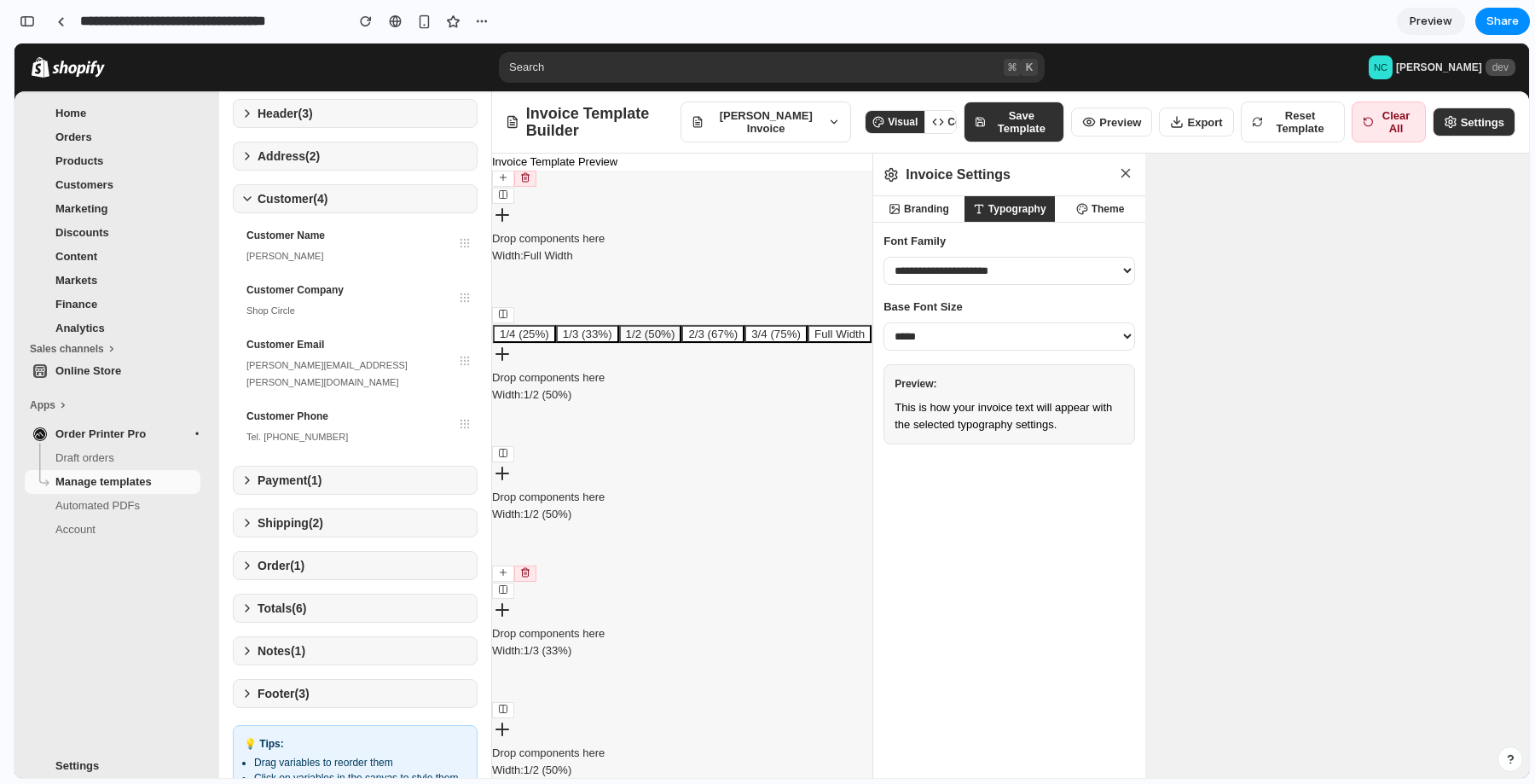
click at [790, 122] on div "[PERSON_NAME] Invoice" at bounding box center [758, 122] width 133 height 25
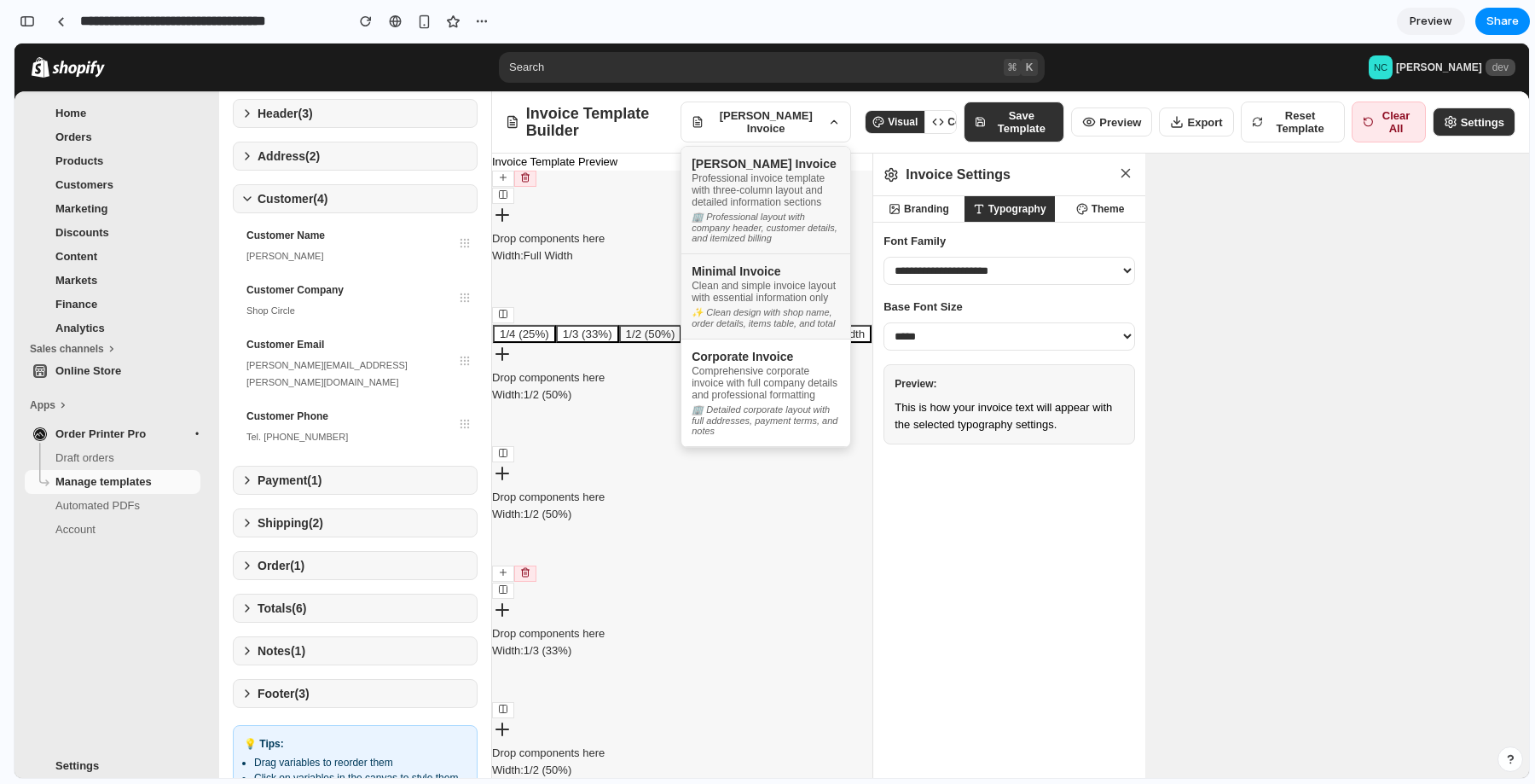
click at [730, 304] on div "Clean and simple invoice layout with essential information only" at bounding box center [766, 291] width 148 height 24
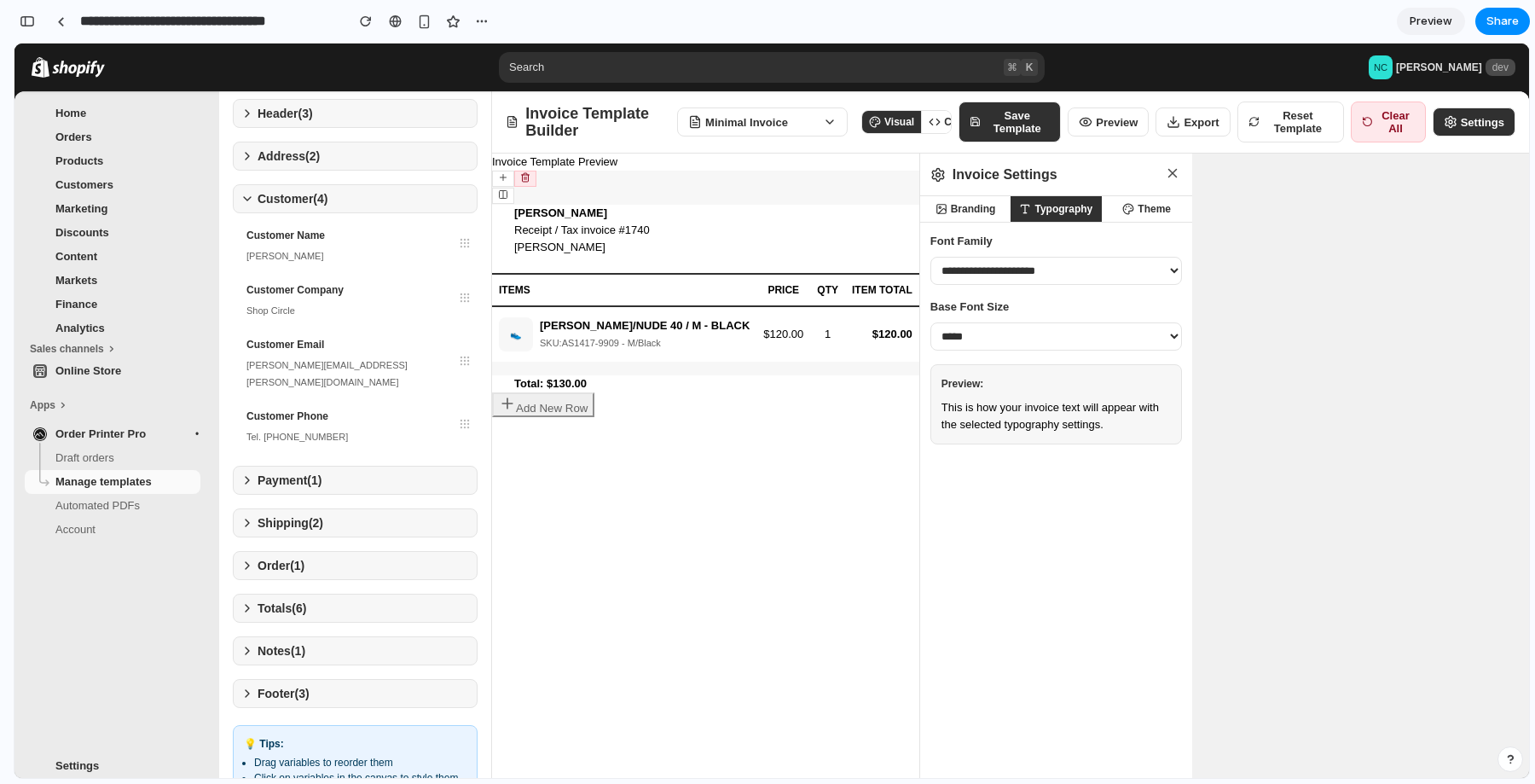
click at [806, 129] on button "Minimal Invoice" at bounding box center [762, 122] width 170 height 29
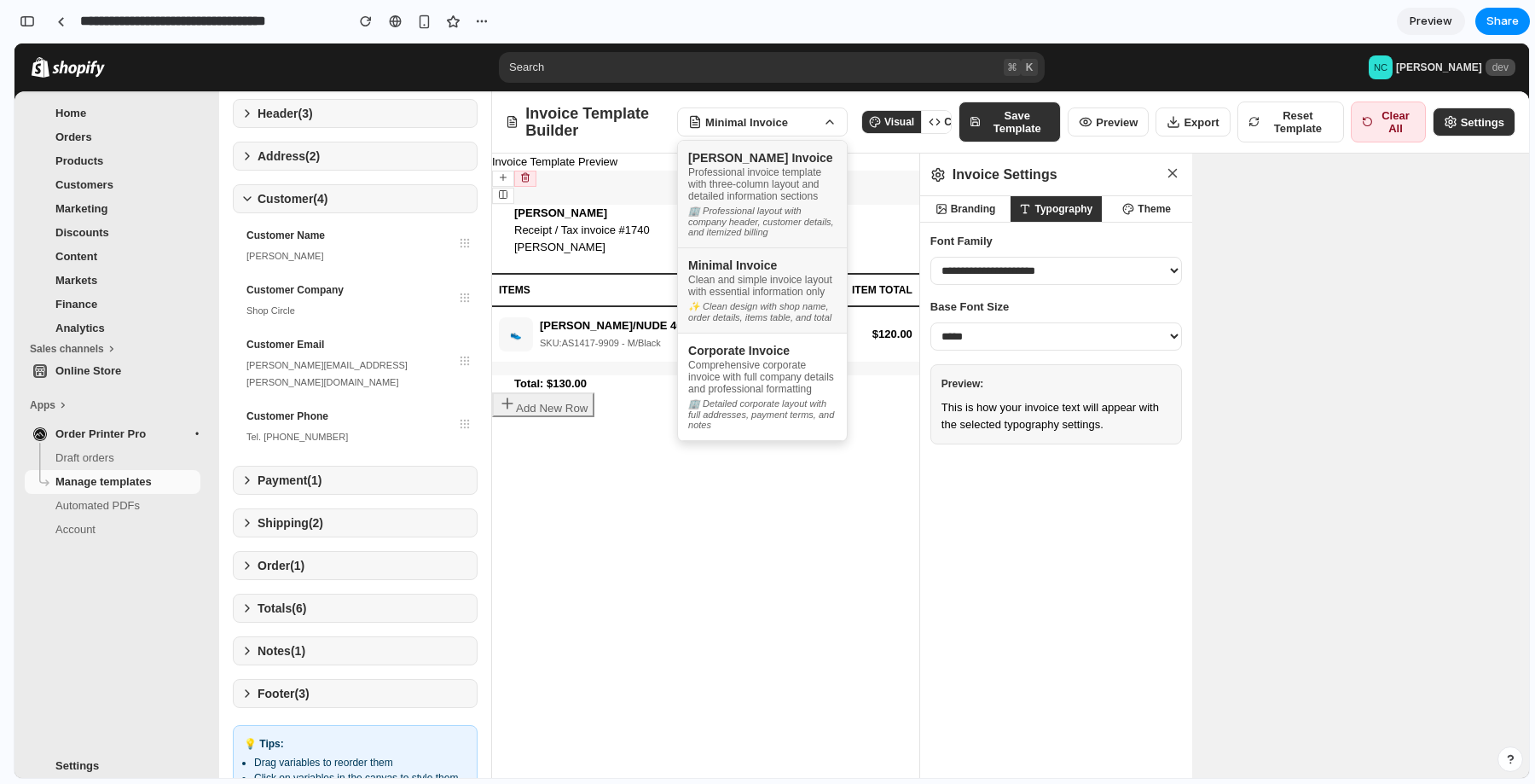
click at [780, 156] on div "[PERSON_NAME] Invoice" at bounding box center [763, 158] width 148 height 14
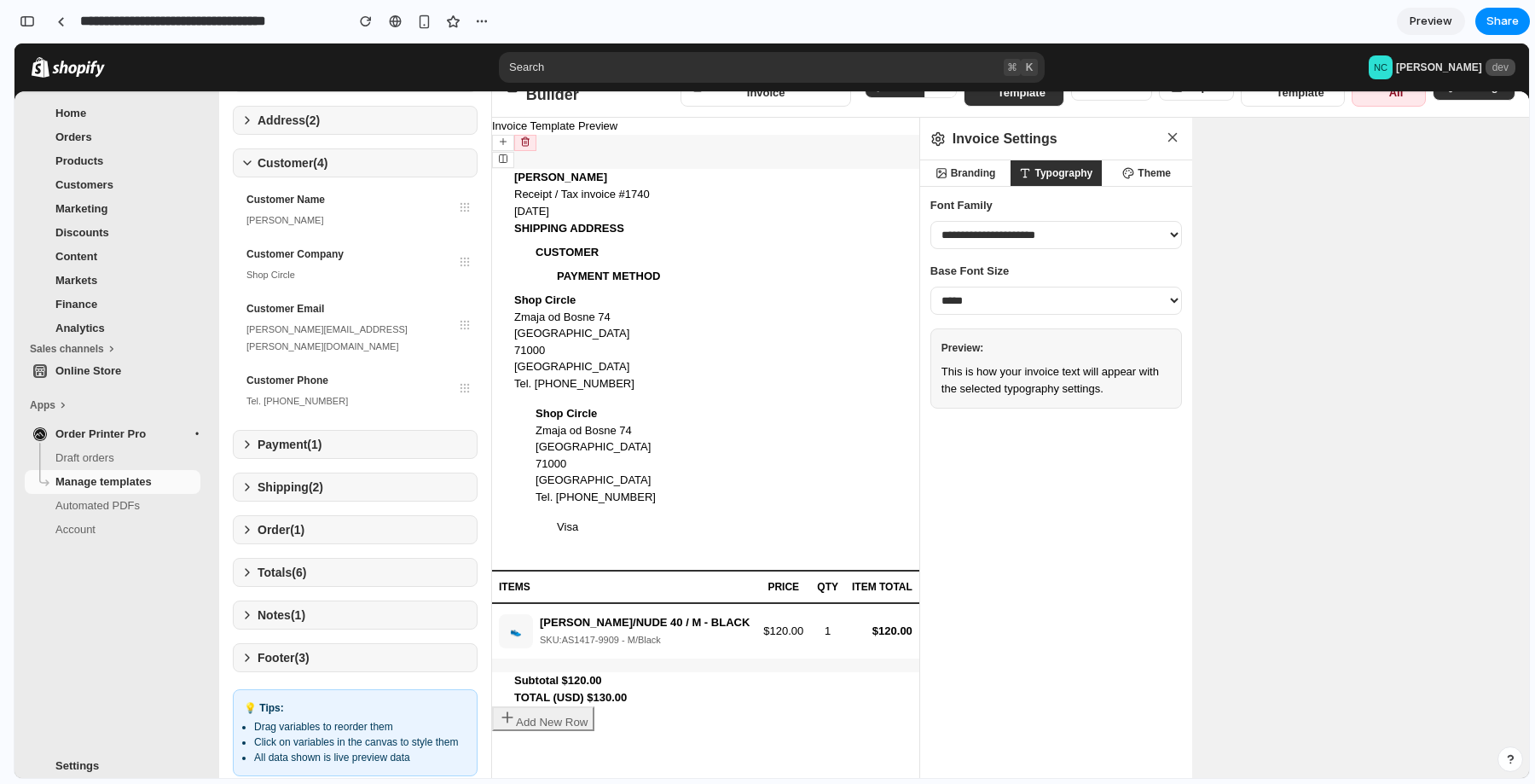
scroll to position [37, 0]
click at [537, 441] on div "Sarajevo 71000" at bounding box center [599, 454] width 128 height 33
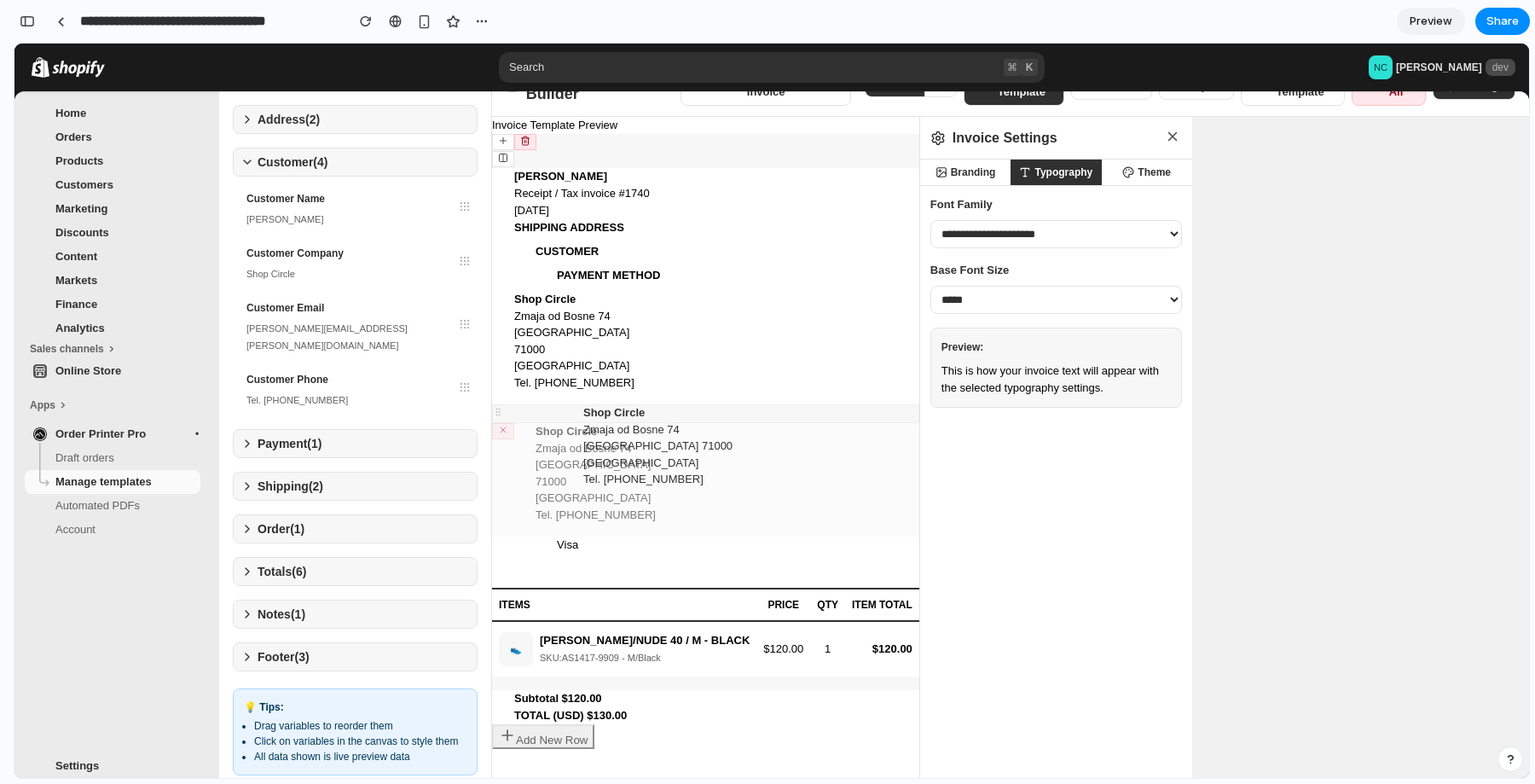
drag, startPoint x: 497, startPoint y: 409, endPoint x: 641, endPoint y: 437, distance: 146.7
click at [641, 435] on div "**********" at bounding box center [1010, 484] width 1037 height 734
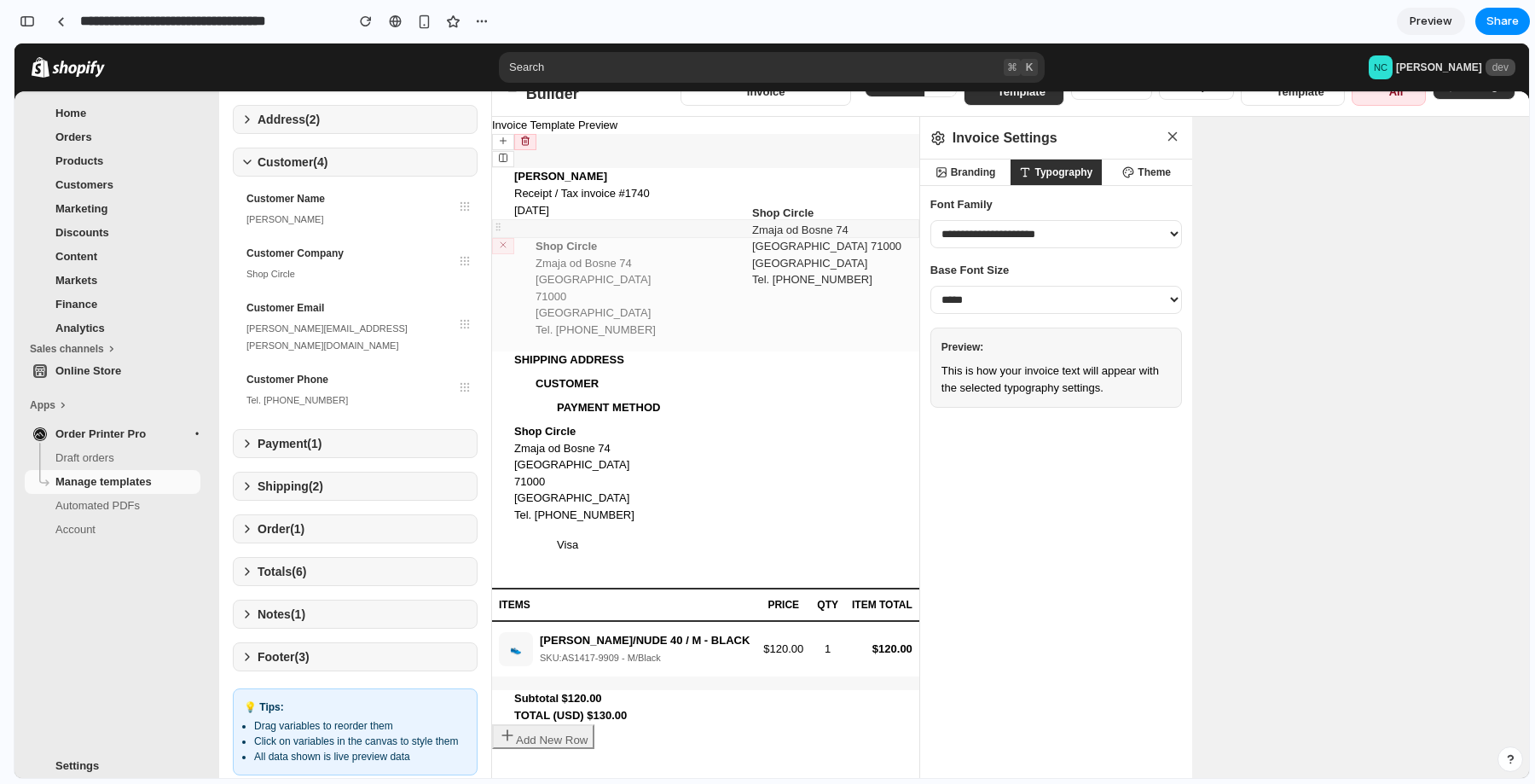
scroll to position [0, 0]
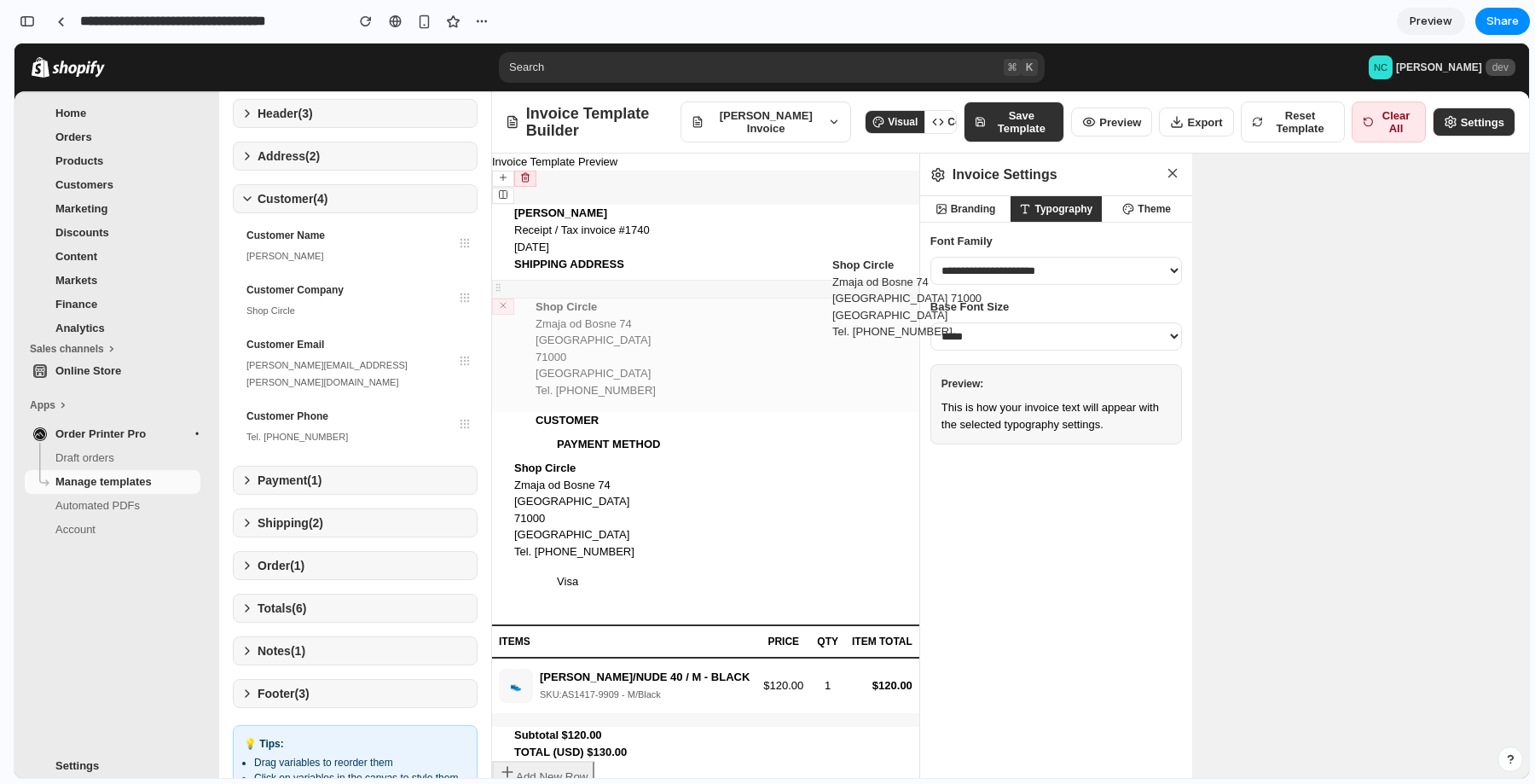
drag, startPoint x: 496, startPoint y: 411, endPoint x: 836, endPoint y: 264, distance: 370.4
click at [836, 264] on div "**********" at bounding box center [1010, 521] width 1037 height 734
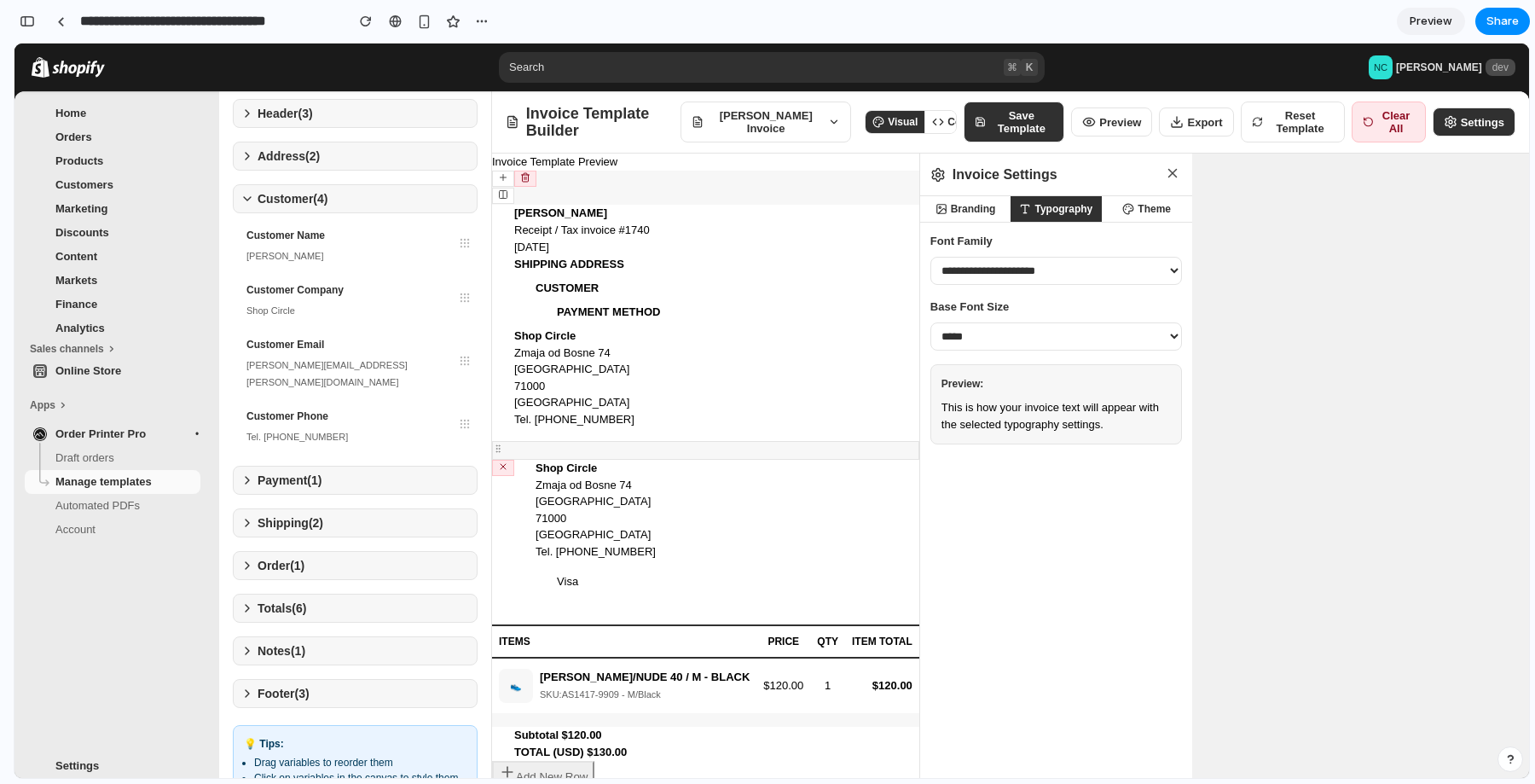
click at [505, 196] on icon at bounding box center [503, 194] width 11 height 11
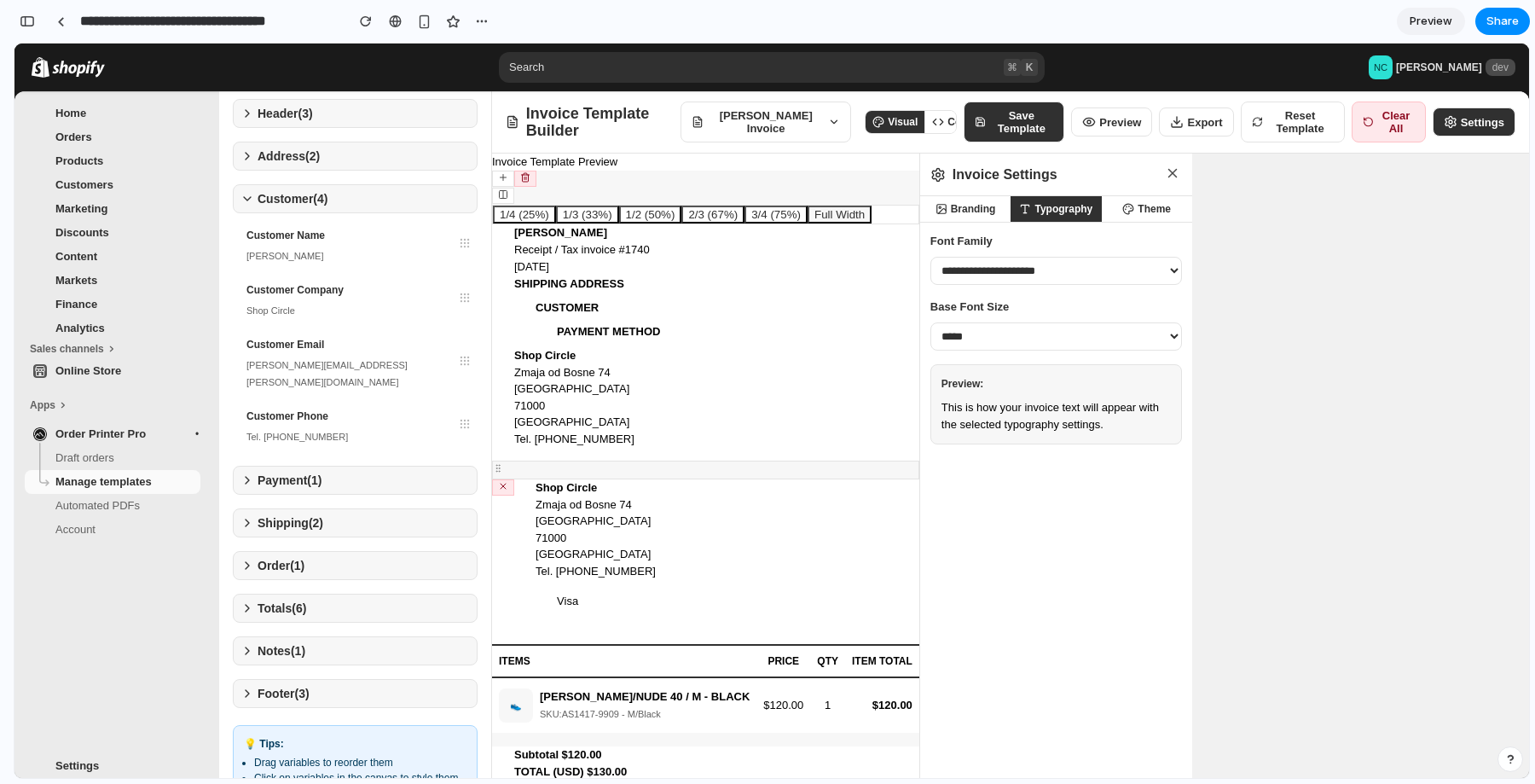
click at [573, 213] on button "1/3 (33%)" at bounding box center [587, 214] width 63 height 18
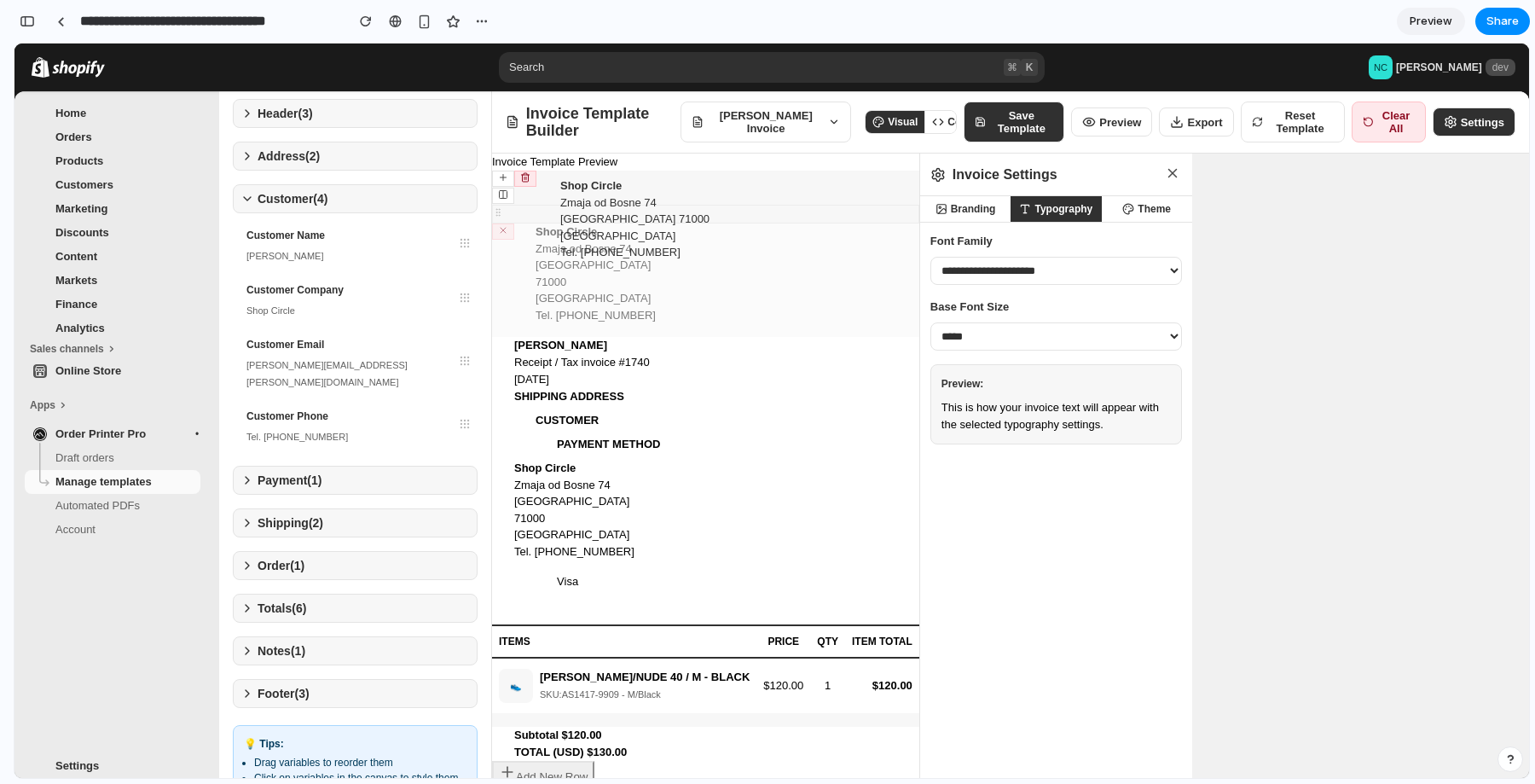
drag, startPoint x: 504, startPoint y: 451, endPoint x: 572, endPoint y: 189, distance: 270.7
click at [572, 189] on div "**********" at bounding box center [1010, 521] width 1037 height 734
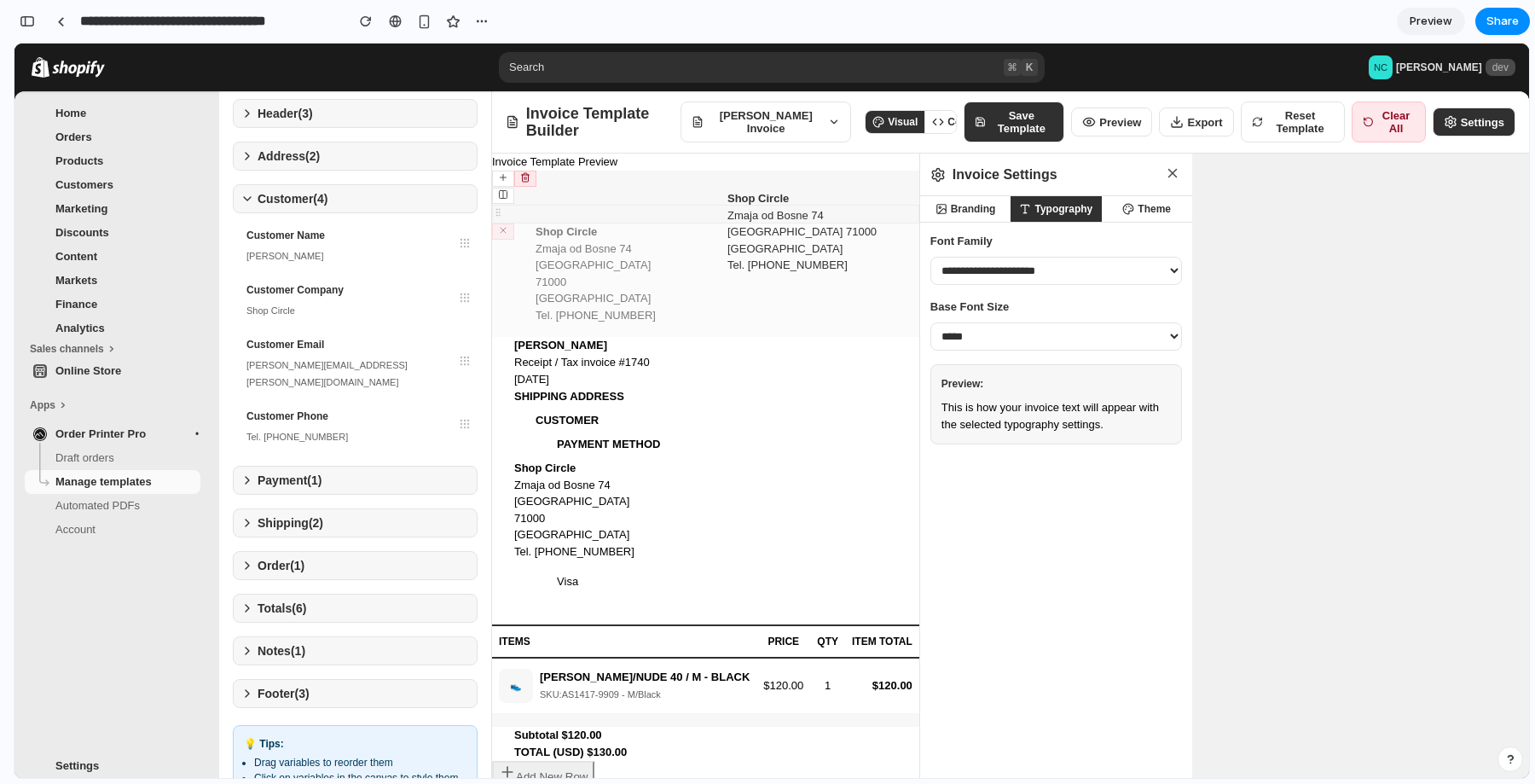
drag, startPoint x: 506, startPoint y: 449, endPoint x: 742, endPoint y: 198, distance: 344.5
click at [742, 198] on div "**********" at bounding box center [1010, 521] width 1037 height 734
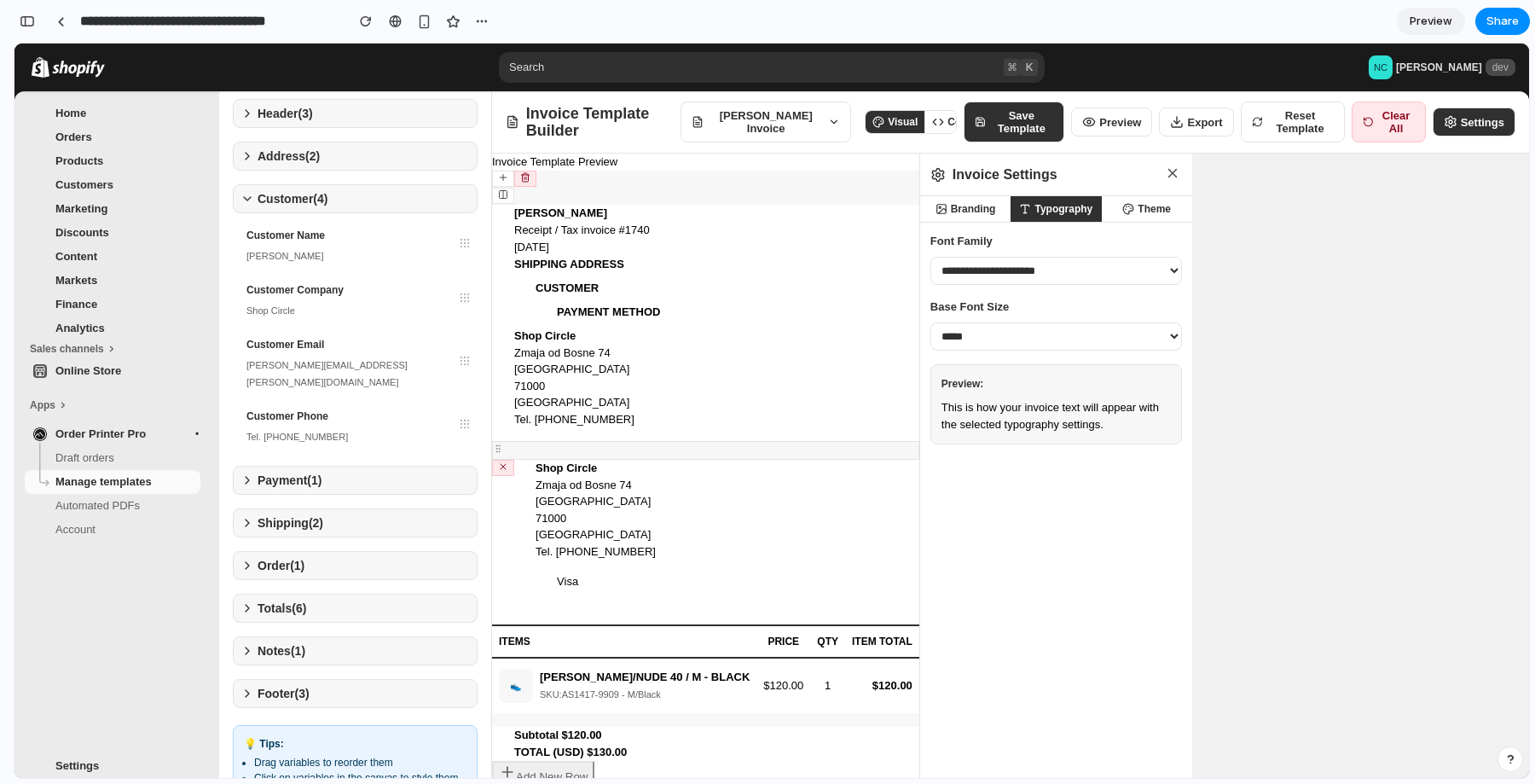
click at [131, 497] on link "Automated PDFs" at bounding box center [112, 505] width 175 height 24
click at [117, 449] on span "Draft orders" at bounding box center [126, 458] width 141 height 18
click at [970, 208] on button "Branding" at bounding box center [965, 208] width 91 height 25
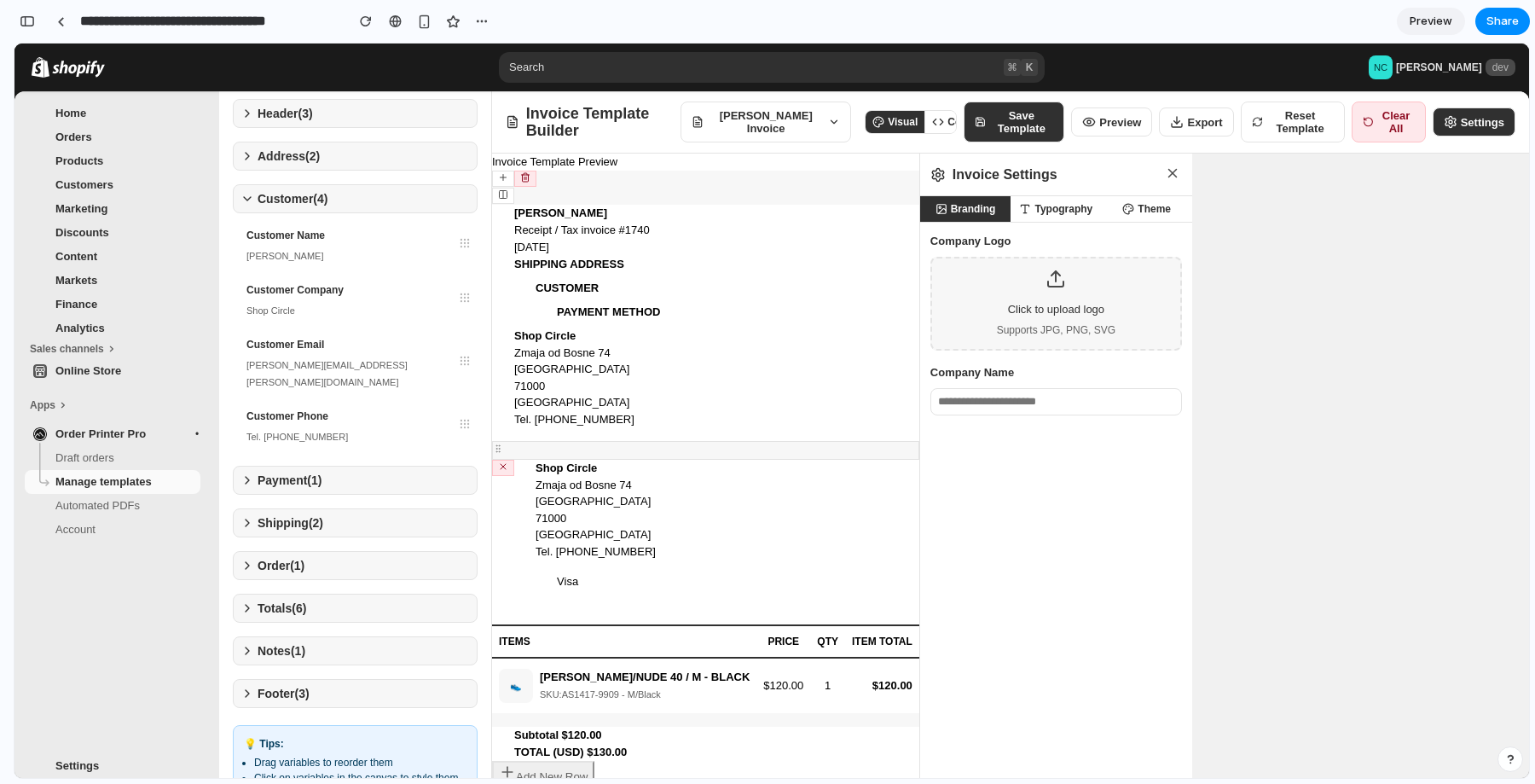
click at [1051, 212] on button "Typography" at bounding box center [1056, 208] width 91 height 25
select select "**********"
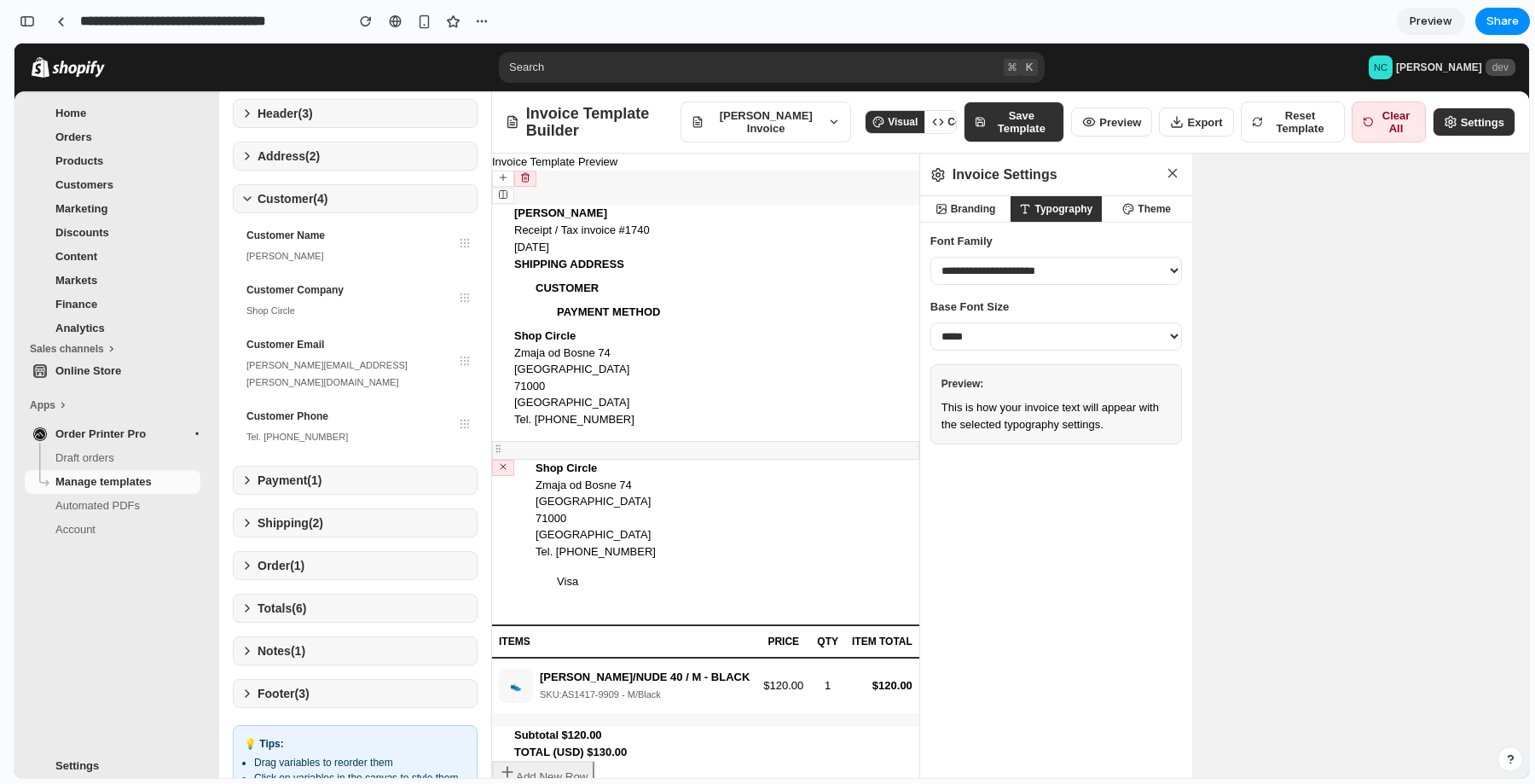
click at [1110, 206] on button "Theme" at bounding box center [1146, 208] width 91 height 25
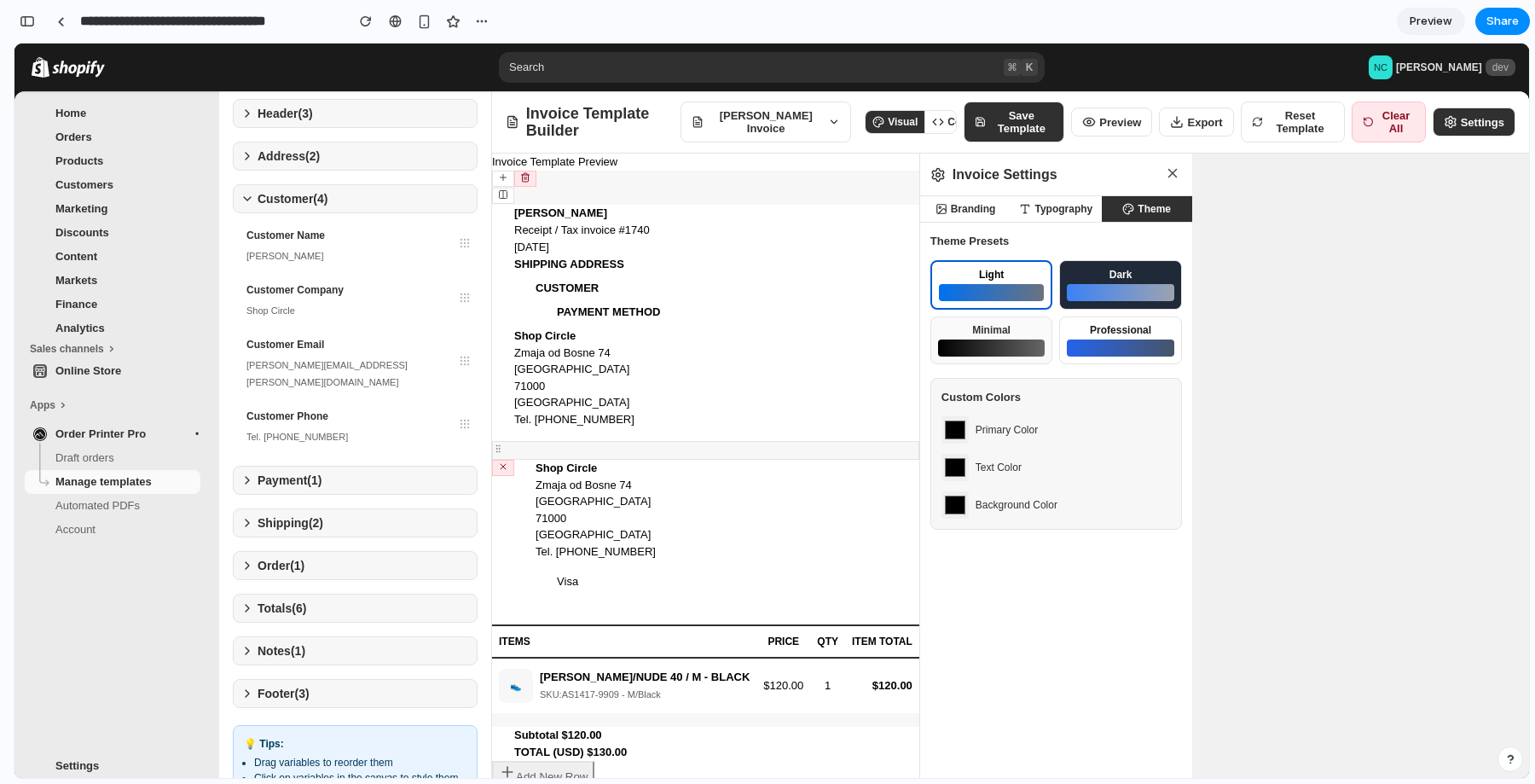
click at [1091, 298] on div at bounding box center [1120, 293] width 107 height 18
type input "*******"
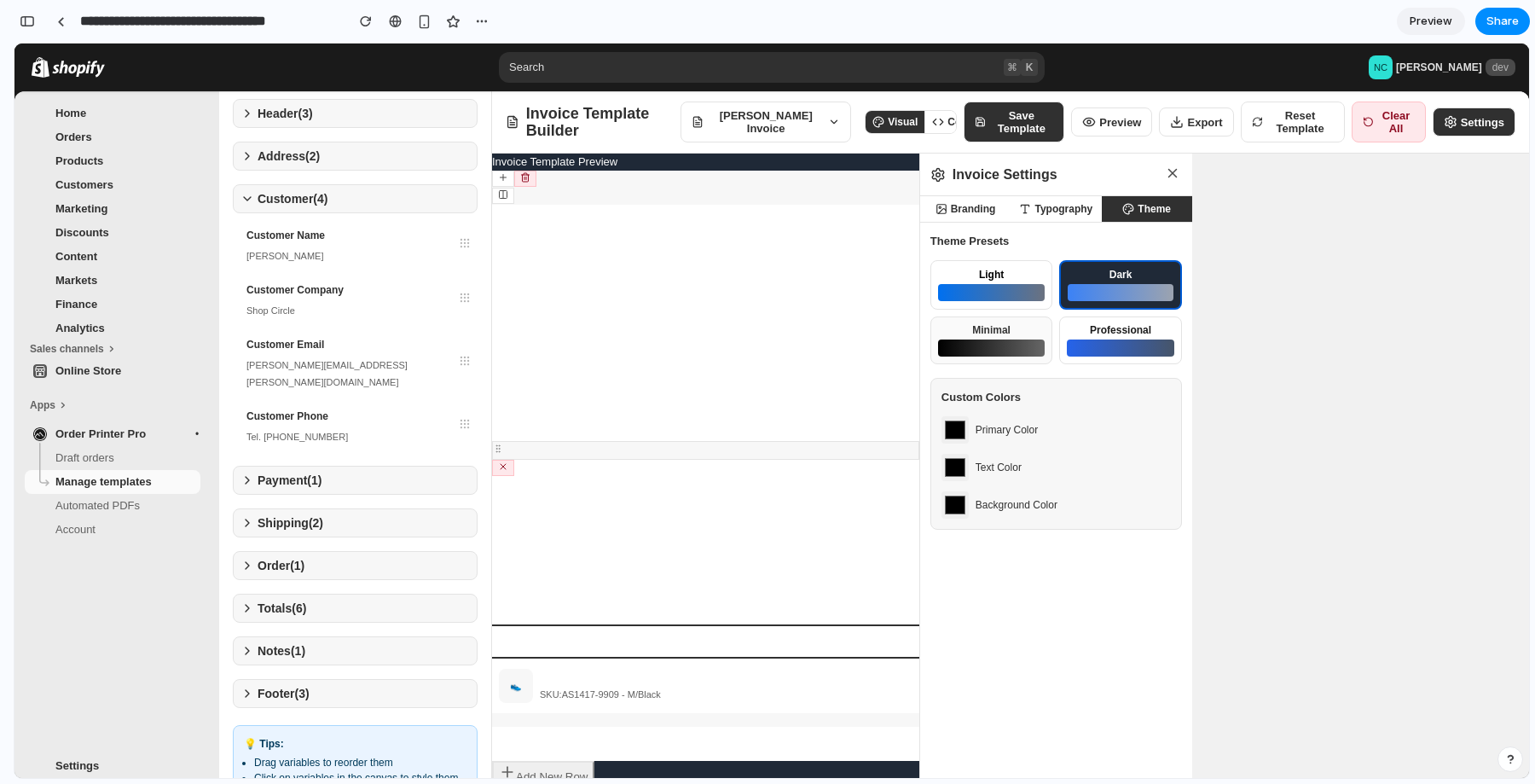
click at [1001, 287] on div at bounding box center [992, 293] width 107 height 18
type input "*******"
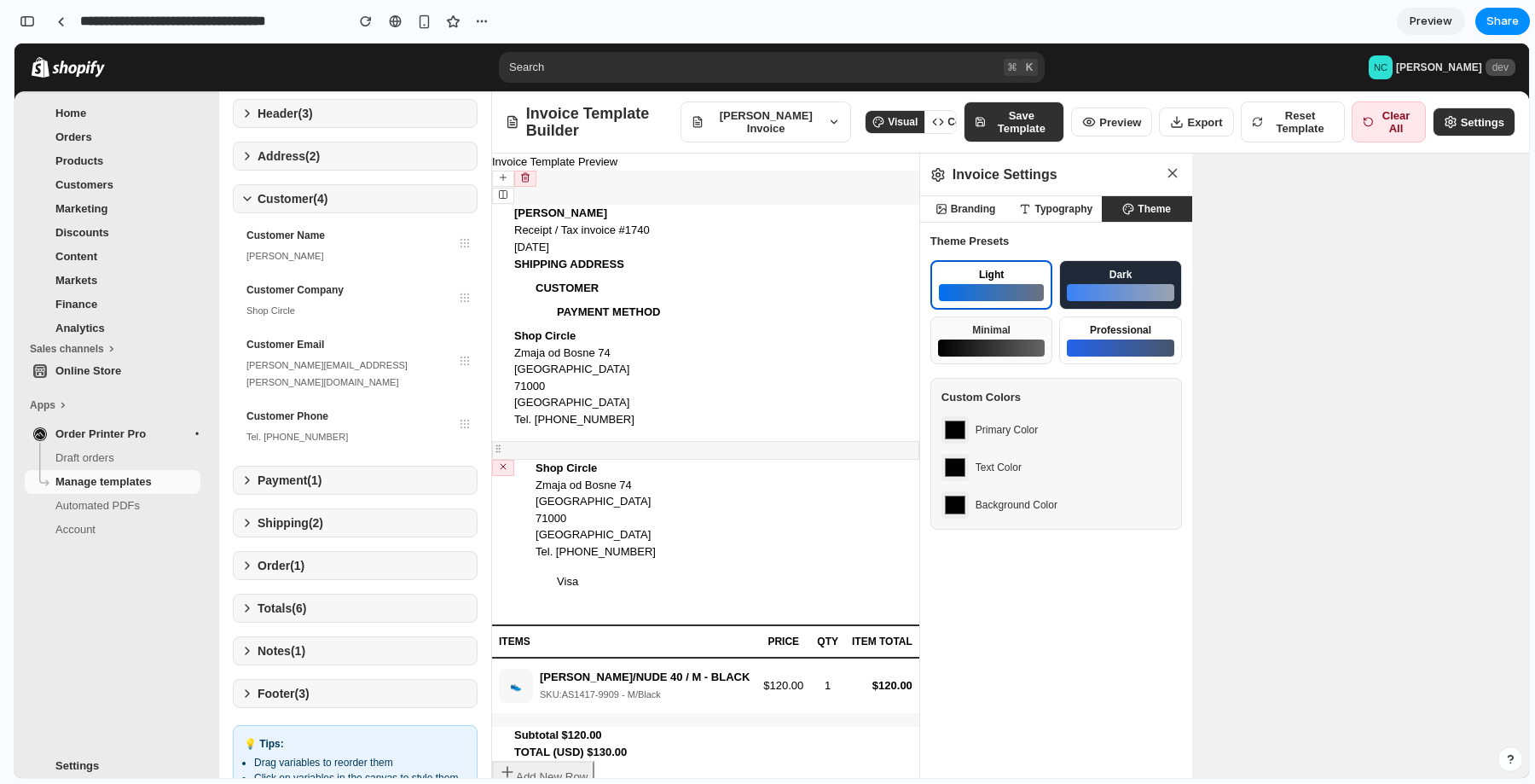
click at [1117, 362] on button "Professional" at bounding box center [1121, 340] width 123 height 48
type input "*******"
click at [992, 318] on button "Minimal" at bounding box center [992, 339] width 123 height 50
type input "*******"
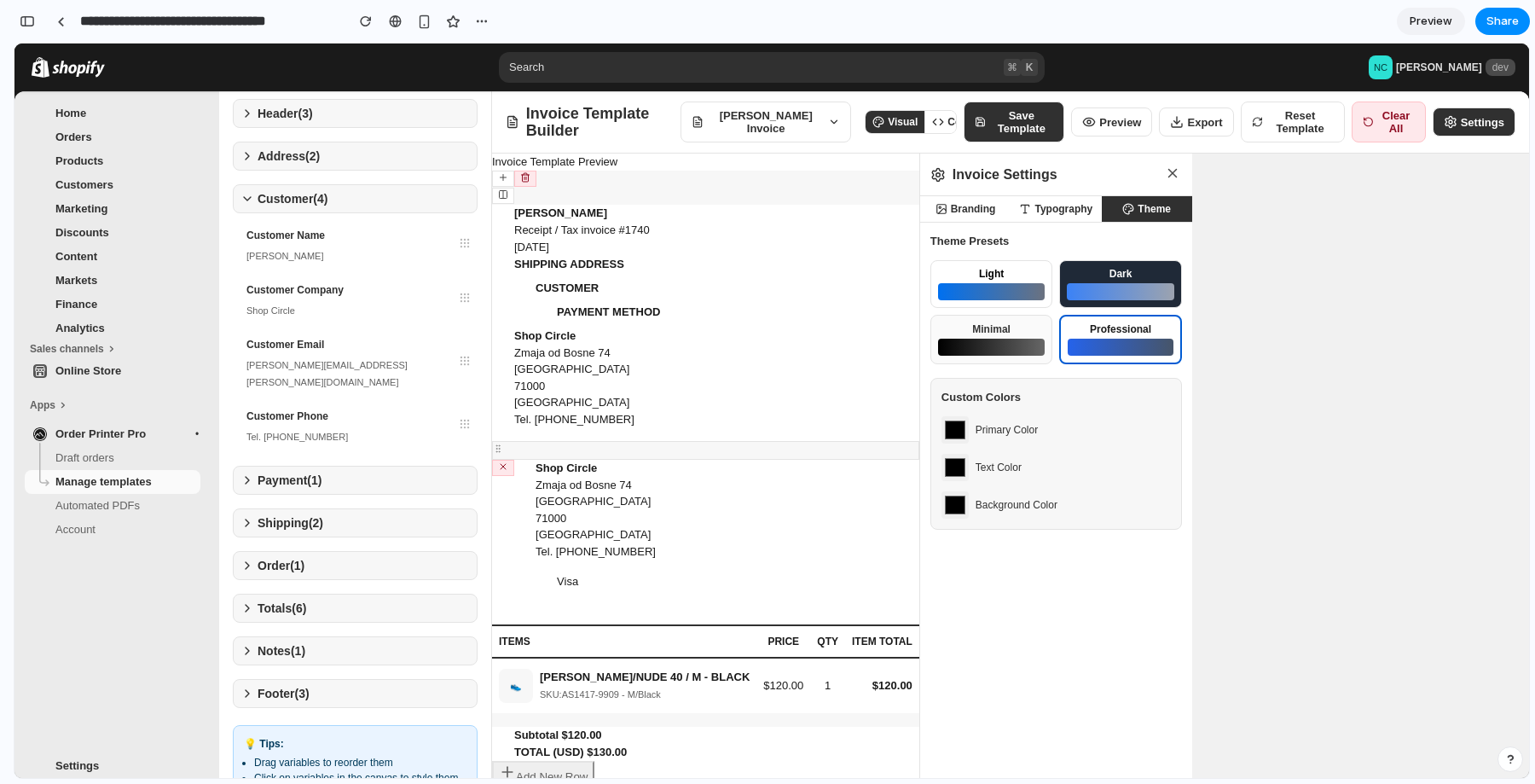
type input "*******"
click at [994, 287] on div at bounding box center [992, 292] width 107 height 18
type input "*******"
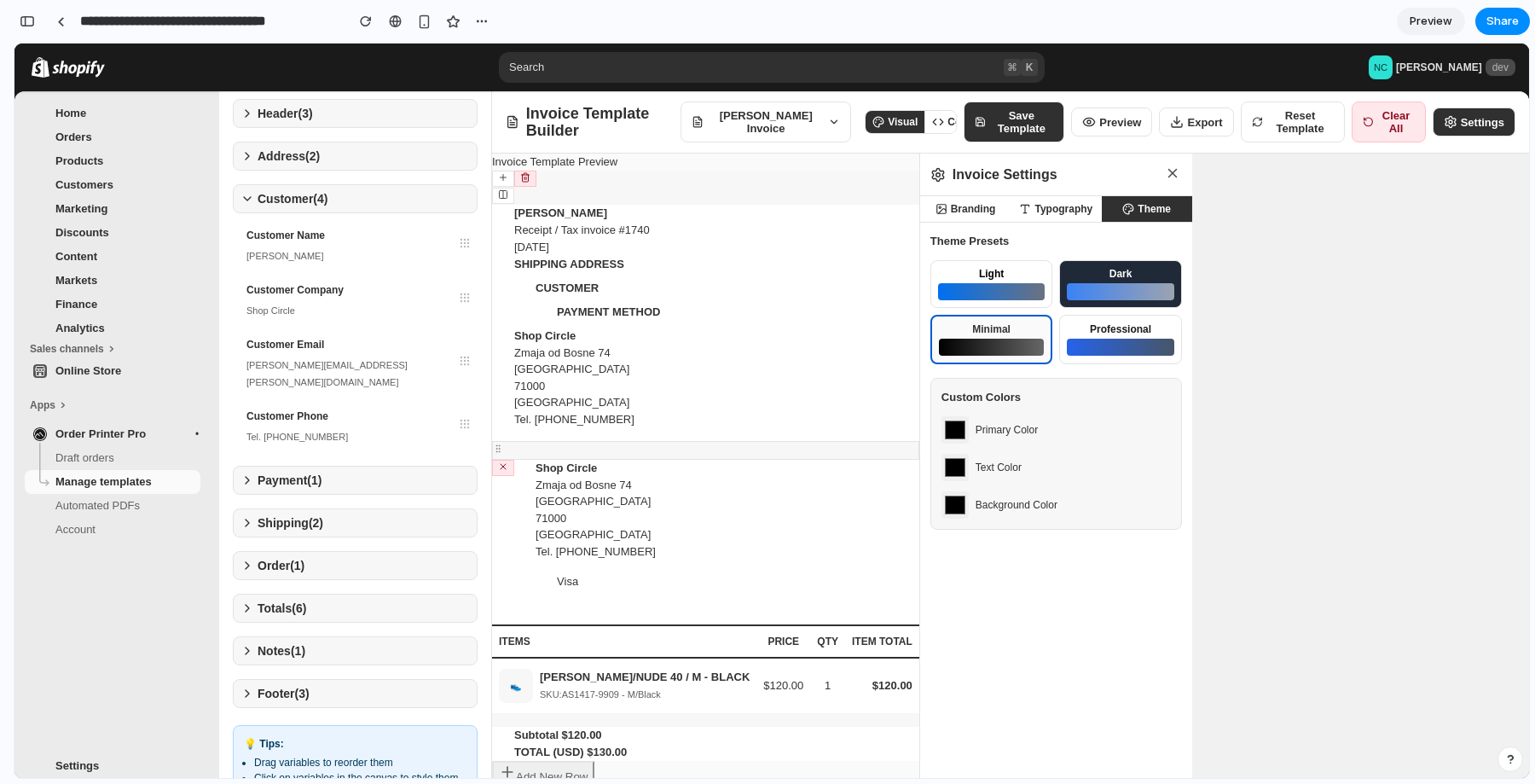
type input "*******"
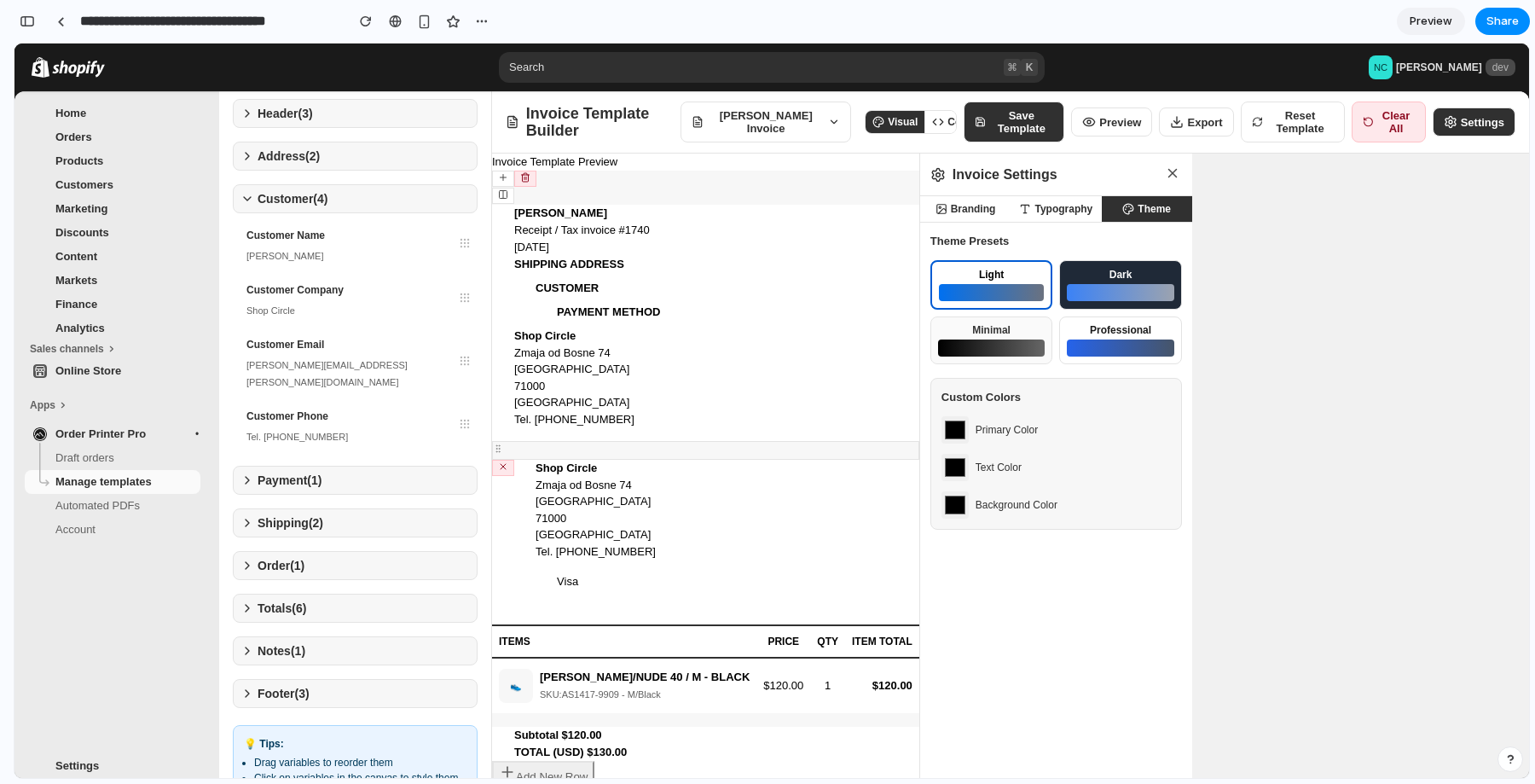
click at [1076, 287] on div at bounding box center [1120, 293] width 107 height 18
type input "*******"
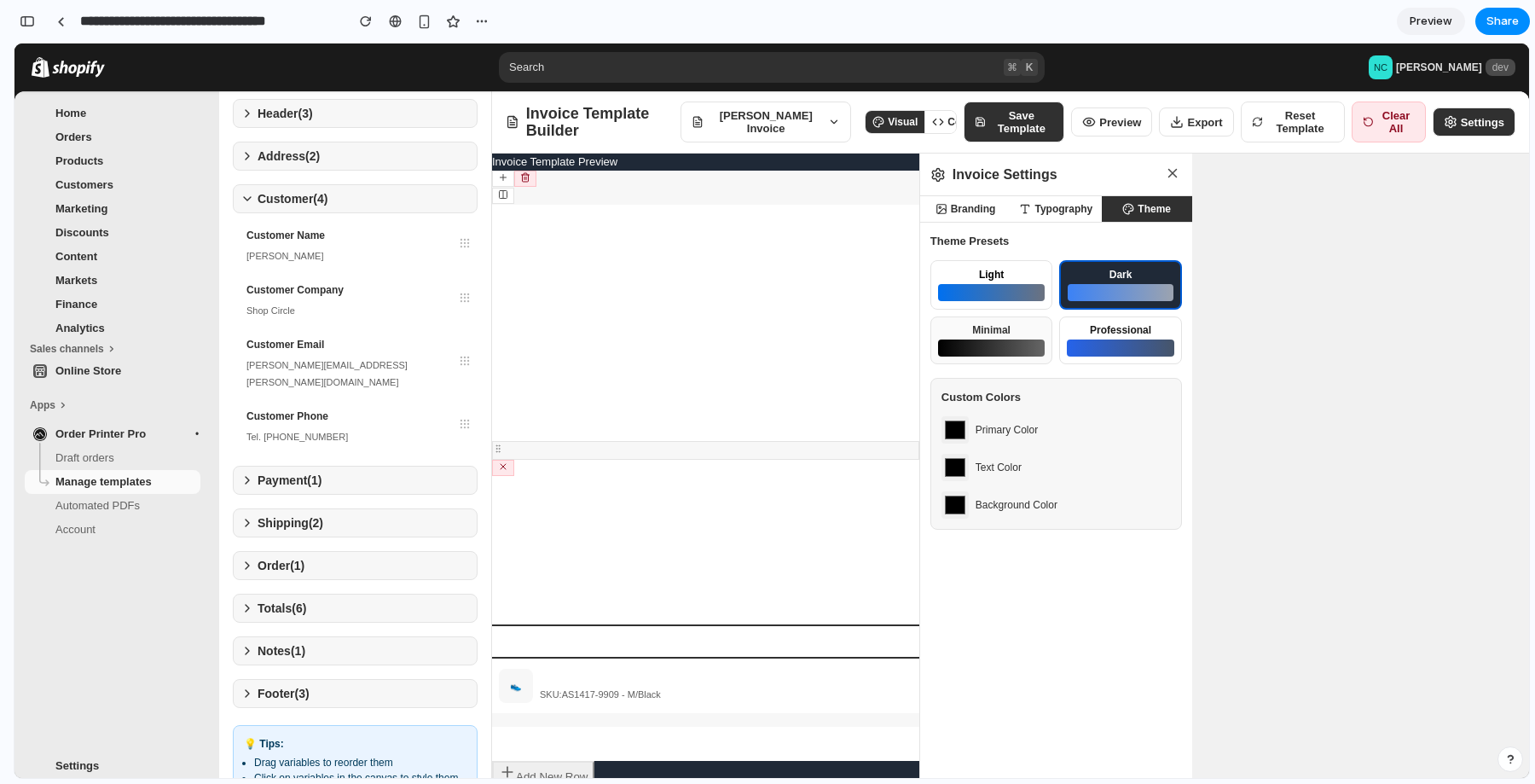
click at [932, 123] on icon at bounding box center [938, 122] width 12 height 12
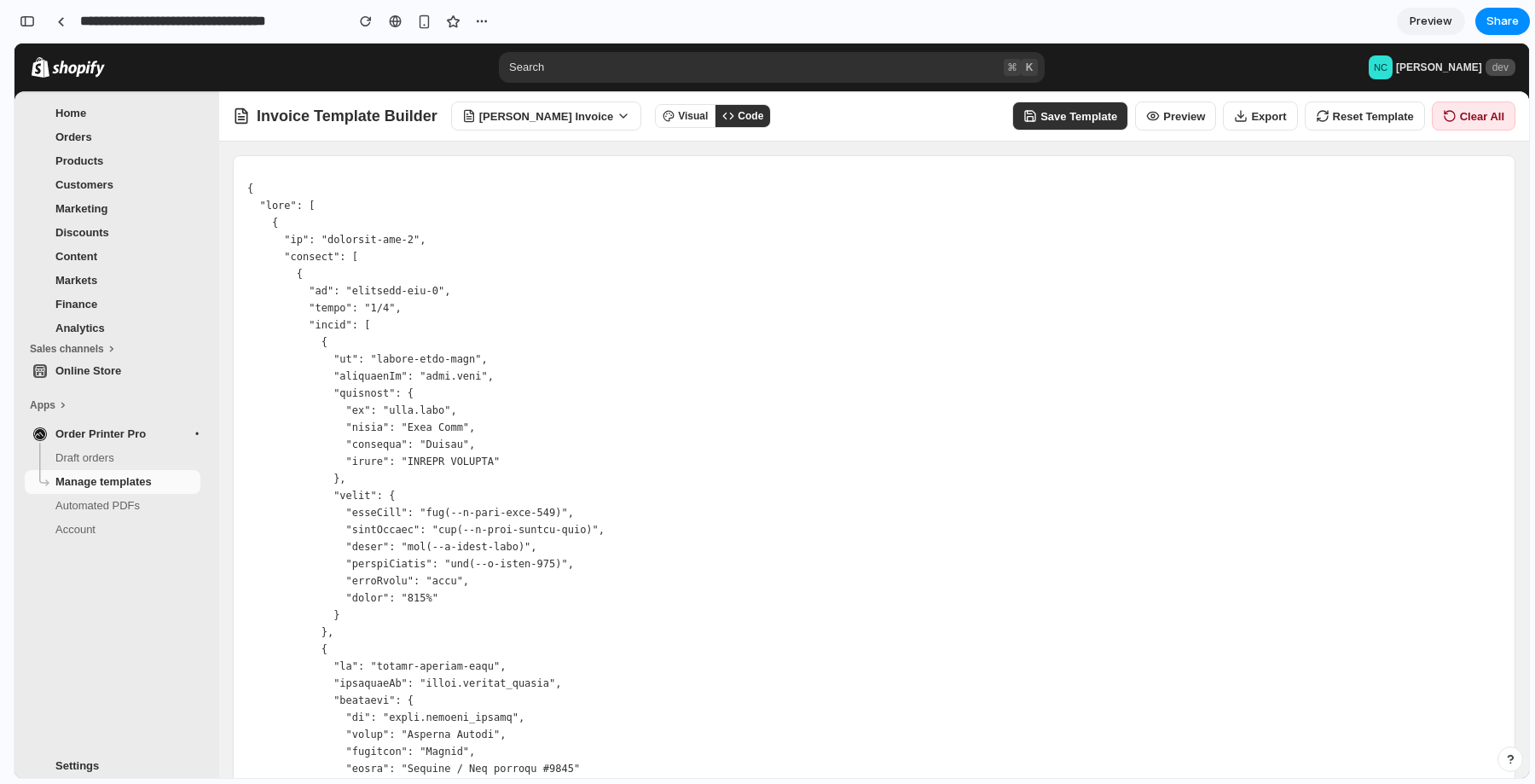
click at [673, 115] on button "Visual" at bounding box center [685, 116] width 58 height 22
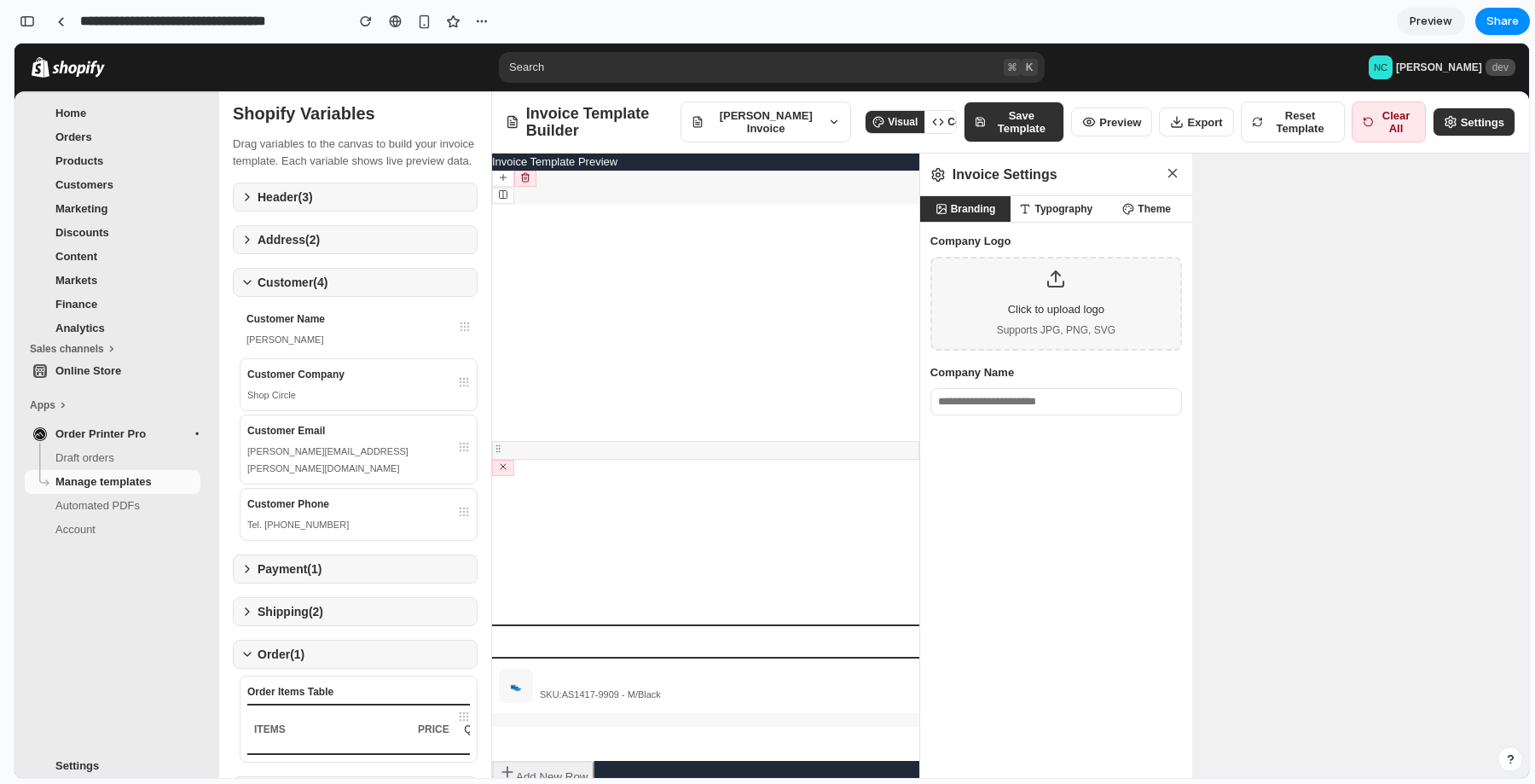
click at [934, 124] on icon at bounding box center [936, 123] width 4 height 6
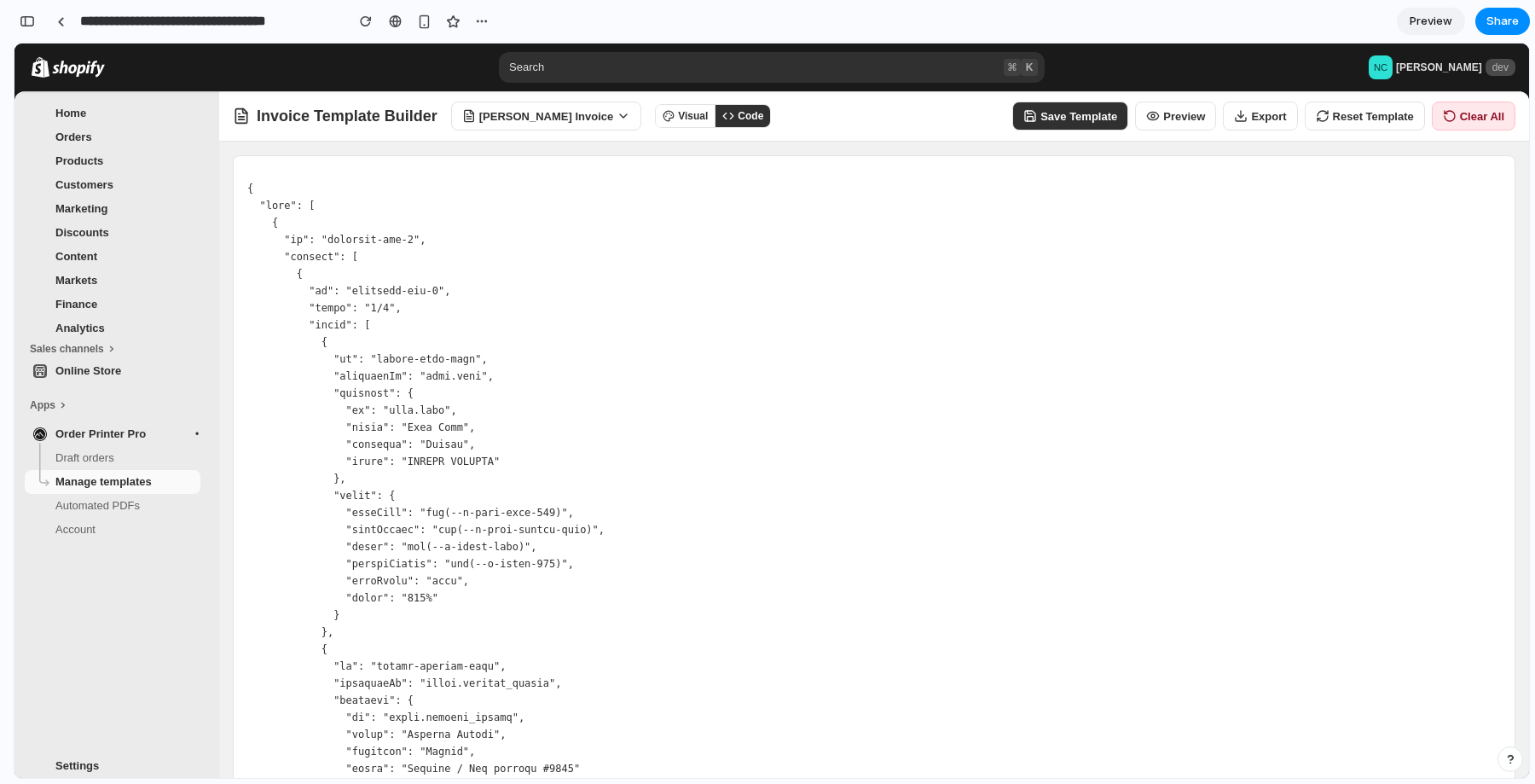
click at [683, 110] on button "Visual" at bounding box center [685, 116] width 58 height 22
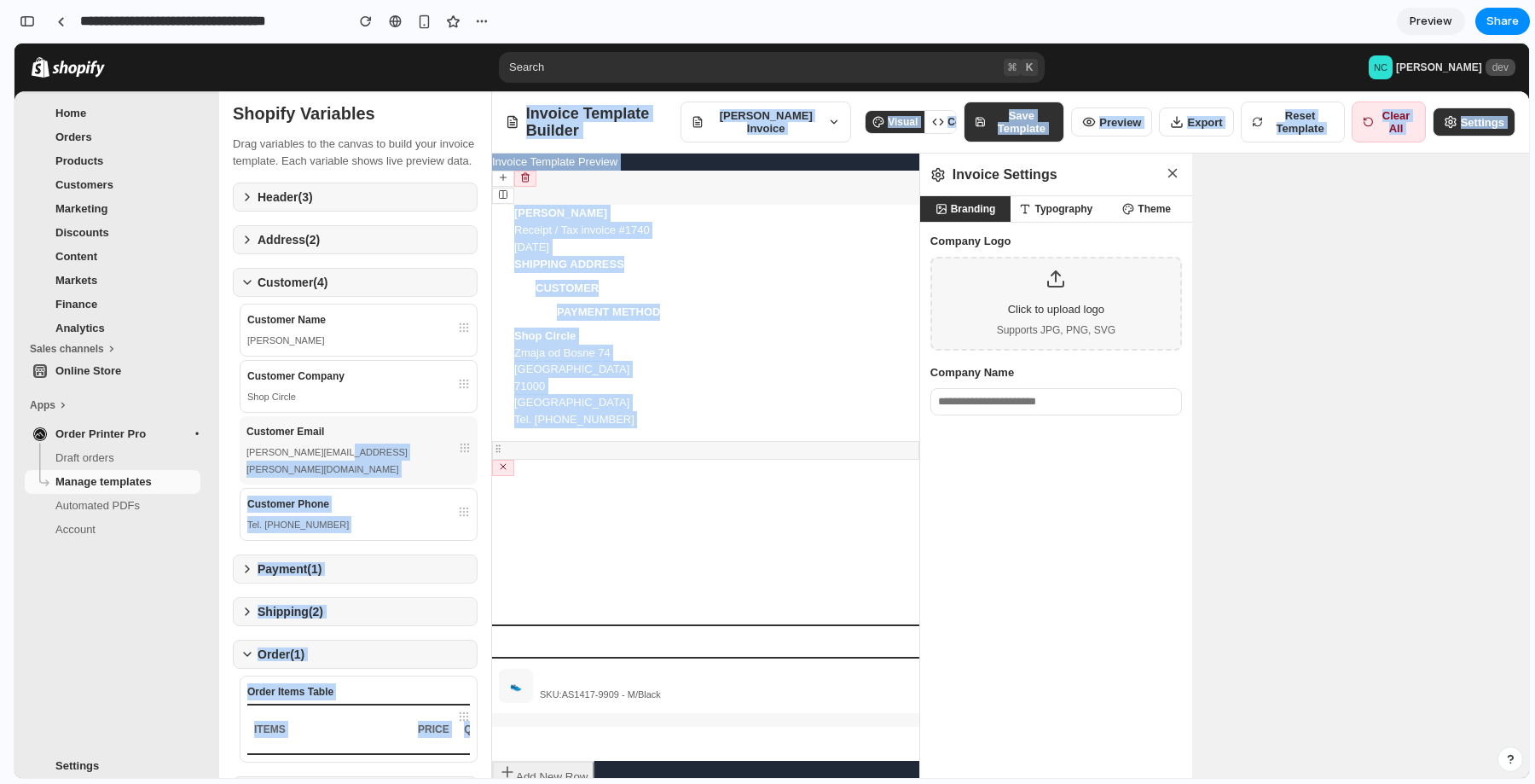
drag, startPoint x: 446, startPoint y: 467, endPoint x: 635, endPoint y: 449, distance: 189.9
click at [635, 449] on div "Shopify Variables Drag variables to the canvas to build your invoice template. …" at bounding box center [874, 459] width 1310 height 734
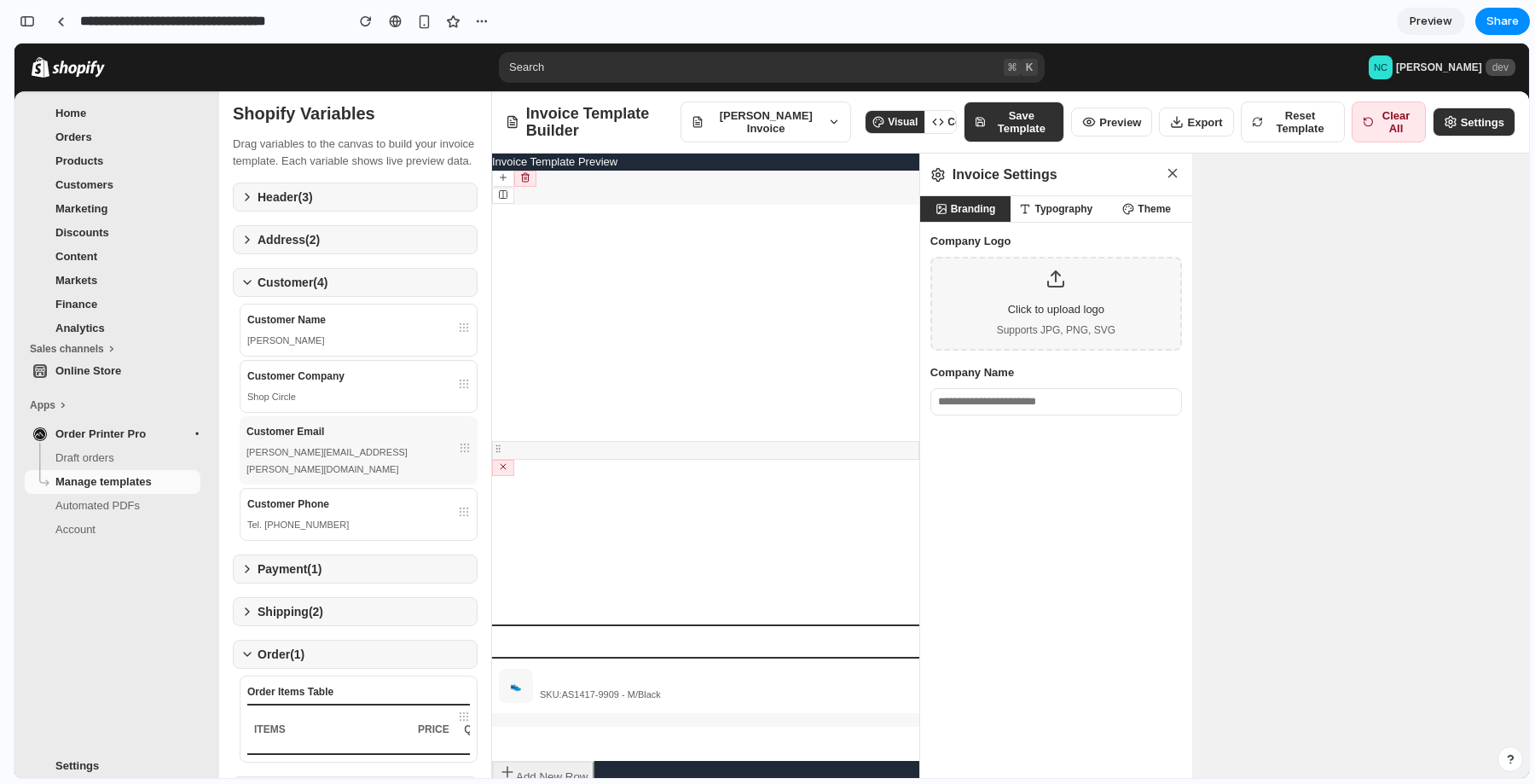
click at [459, 459] on div at bounding box center [465, 451] width 12 height 18
